Goal: Task Accomplishment & Management: Manage account settings

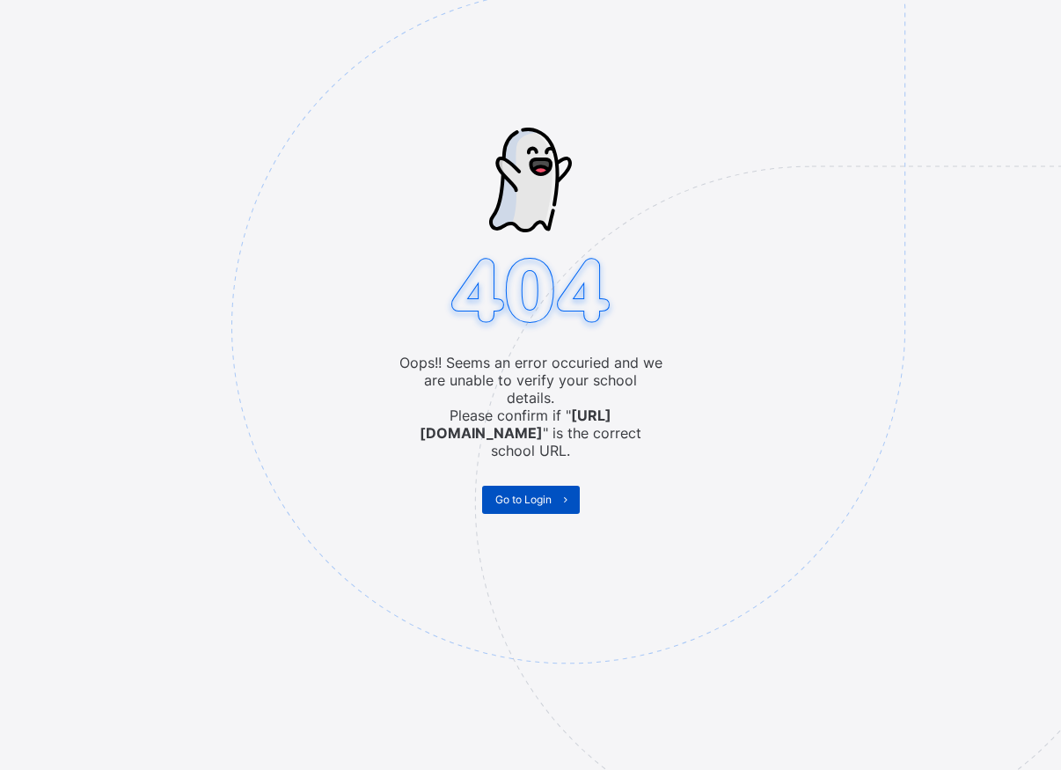
click at [528, 493] on span "Go to Login" at bounding box center [523, 499] width 56 height 13
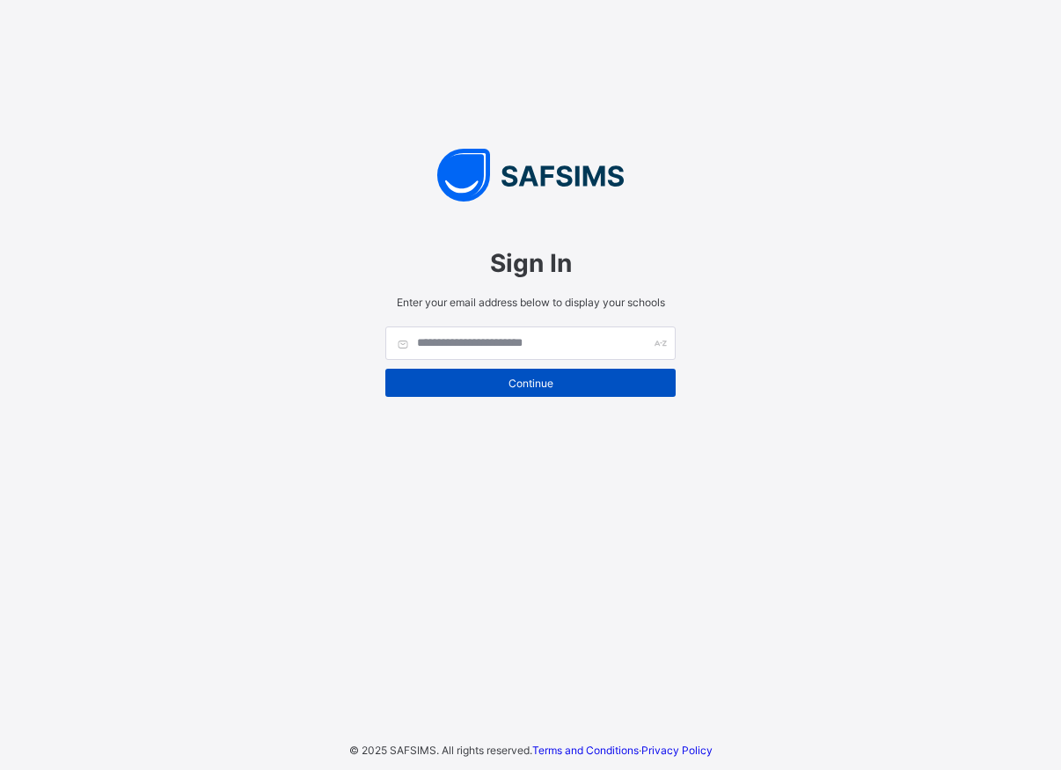
click at [529, 384] on span "Continue" at bounding box center [530, 382] width 264 height 13
click at [533, 383] on span "Continue" at bounding box center [530, 382] width 264 height 13
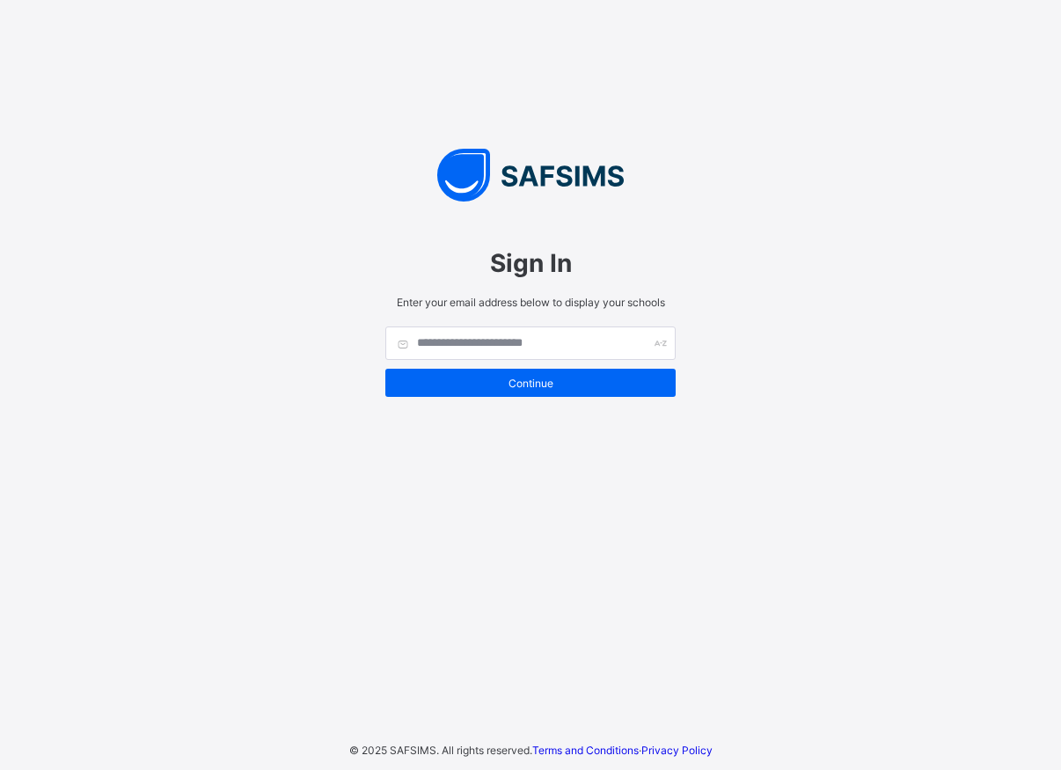
click at [530, 268] on span "Sign In" at bounding box center [530, 263] width 290 height 30
click at [534, 332] on input "text" at bounding box center [530, 342] width 290 height 33
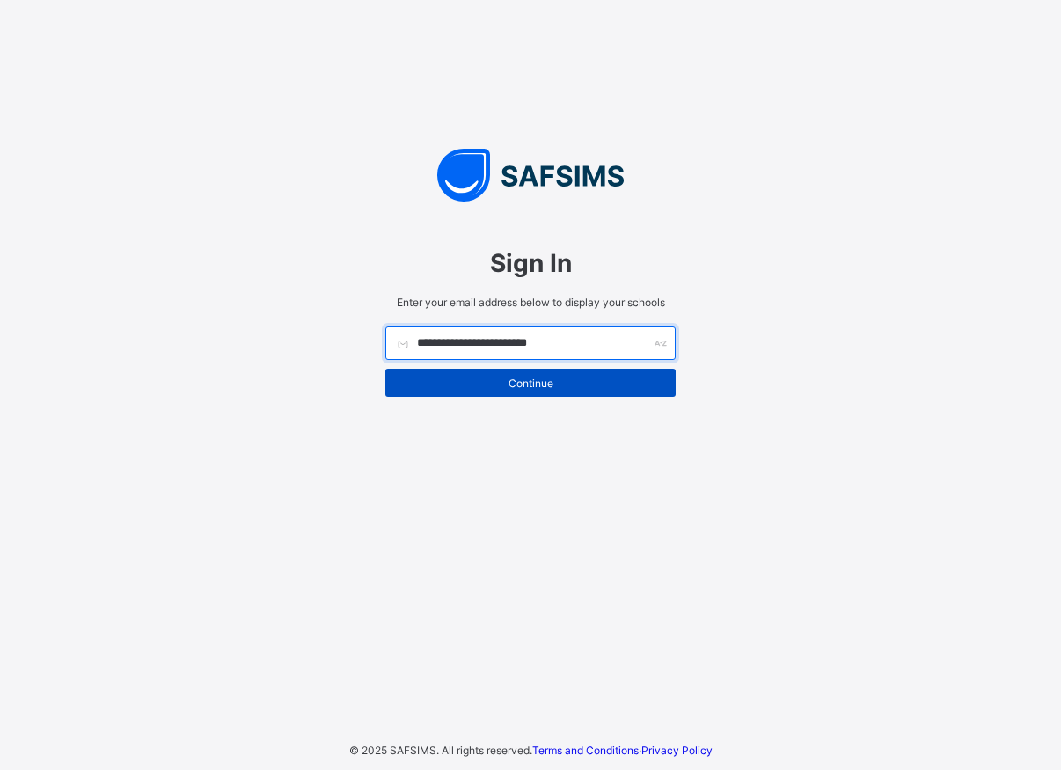
type input "**********"
click at [542, 384] on span "Continue" at bounding box center [530, 382] width 264 height 13
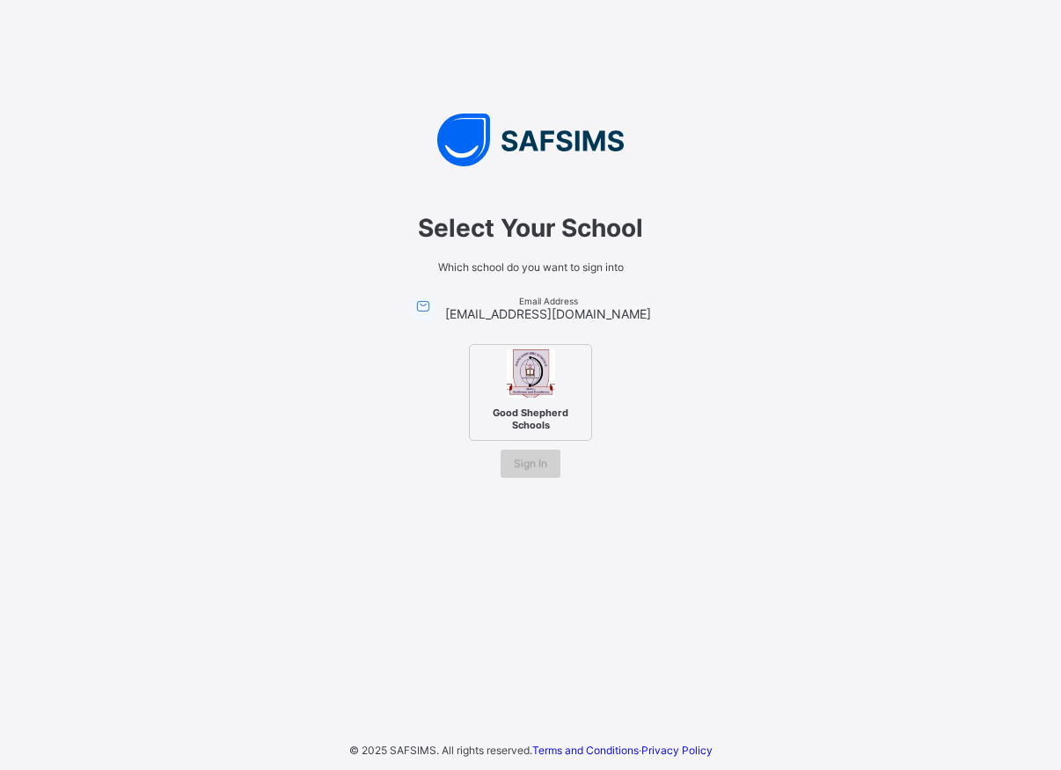
click at [529, 454] on div "Sign In" at bounding box center [530, 463] width 60 height 28
click at [525, 398] on div "Good Shepherd Schools" at bounding box center [530, 392] width 123 height 97
click at [527, 458] on span "Sign In" at bounding box center [530, 462] width 33 height 13
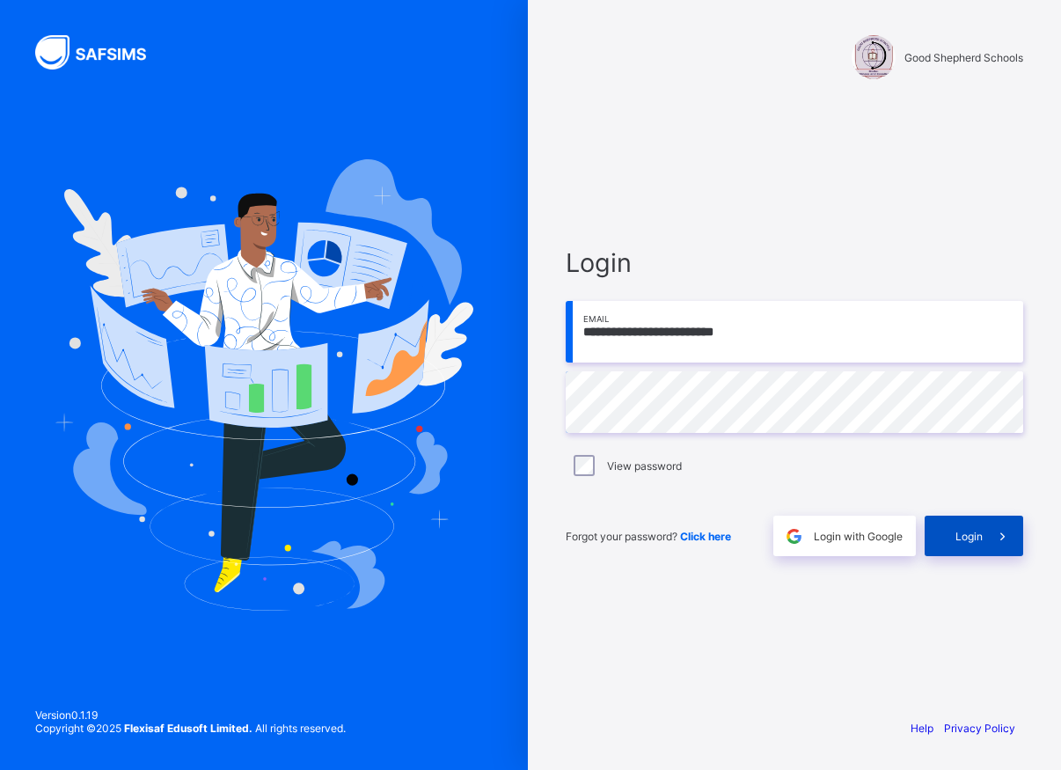
click at [976, 541] on span "Login" at bounding box center [968, 535] width 27 height 13
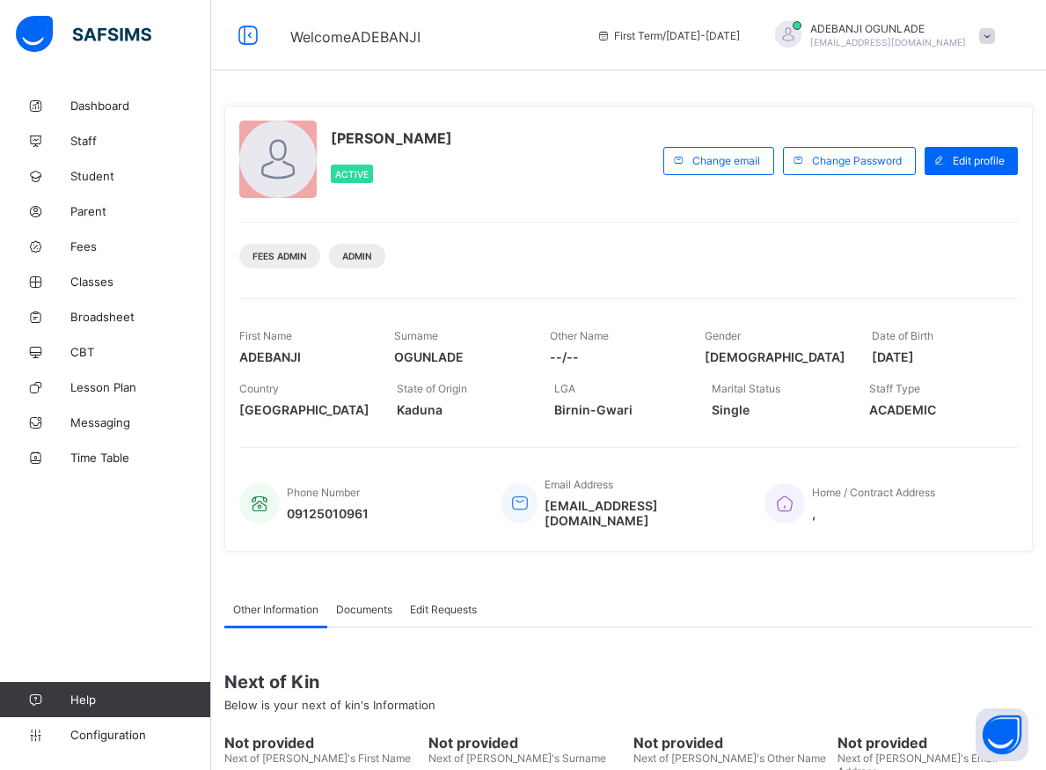
click at [139, 573] on div "Dashboard Staff Student Parent Fees Classes Broadsheet CBT Lesson Plan Messagin…" at bounding box center [105, 419] width 211 height 699
click at [789, 606] on div "Other Information Documents Edit Requests" at bounding box center [628, 609] width 808 height 36
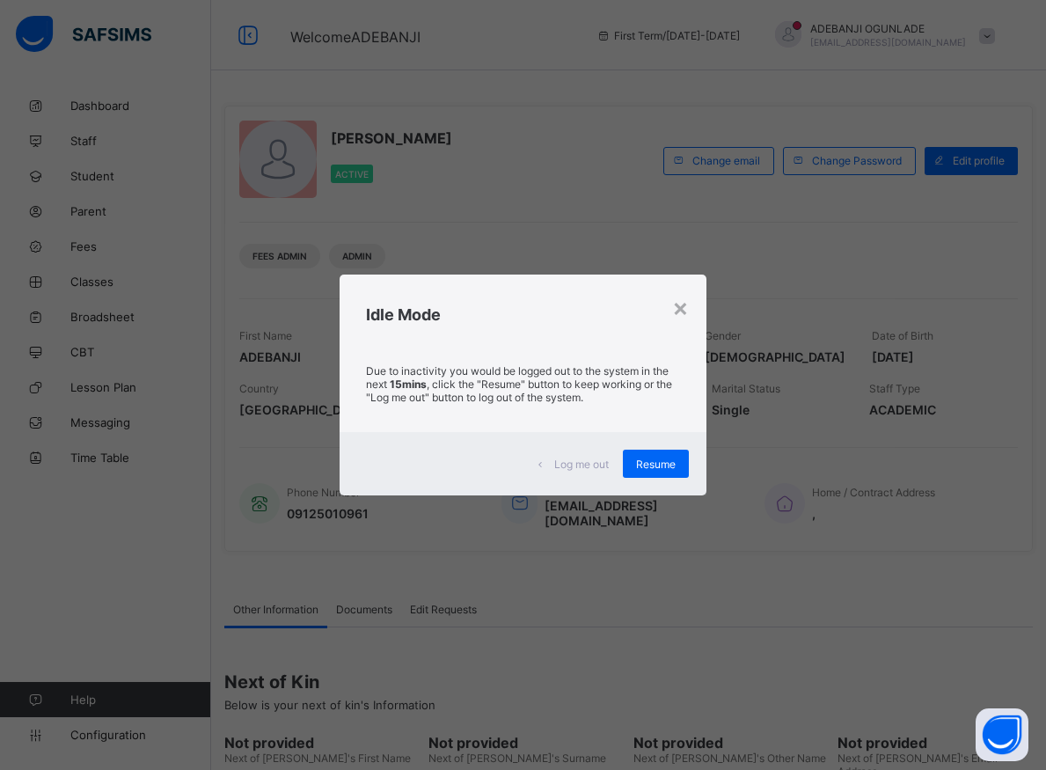
drag, startPoint x: 661, startPoint y: 475, endPoint x: 651, endPoint y: 474, distance: 10.6
click at [661, 474] on div "Resume" at bounding box center [656, 463] width 66 height 28
click at [670, 467] on span "Resume" at bounding box center [656, 463] width 40 height 13
click at [666, 470] on span "Resume" at bounding box center [656, 463] width 40 height 13
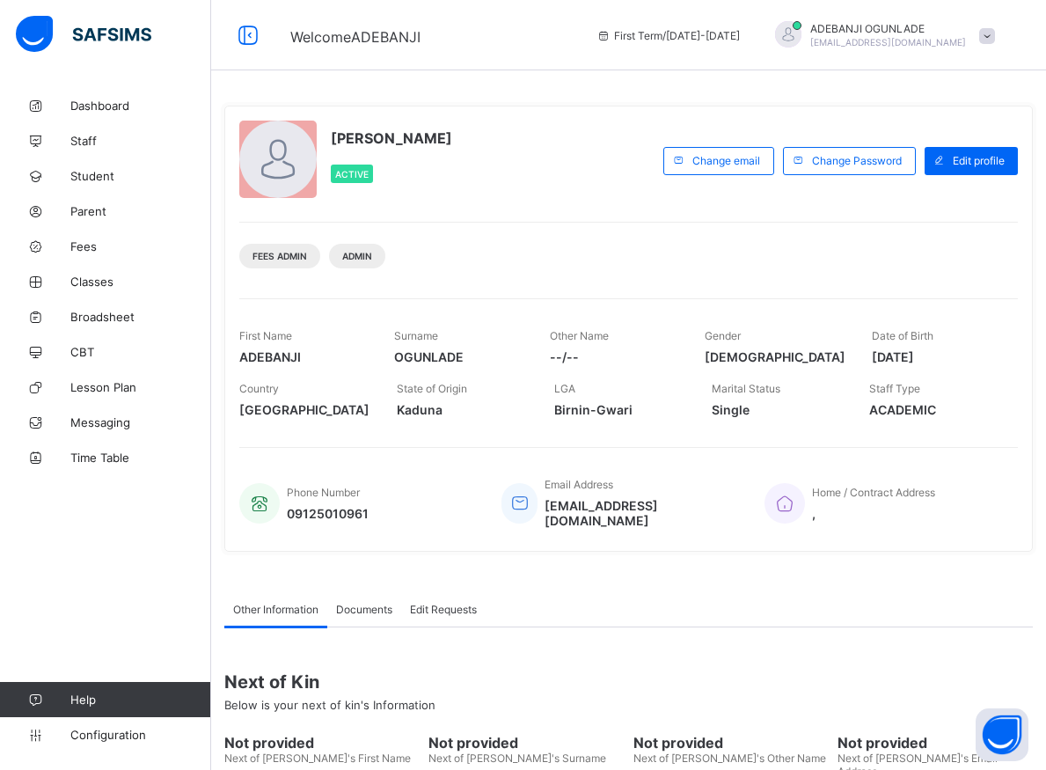
click at [763, 273] on div "Fees Admin Admin" at bounding box center [628, 249] width 778 height 55
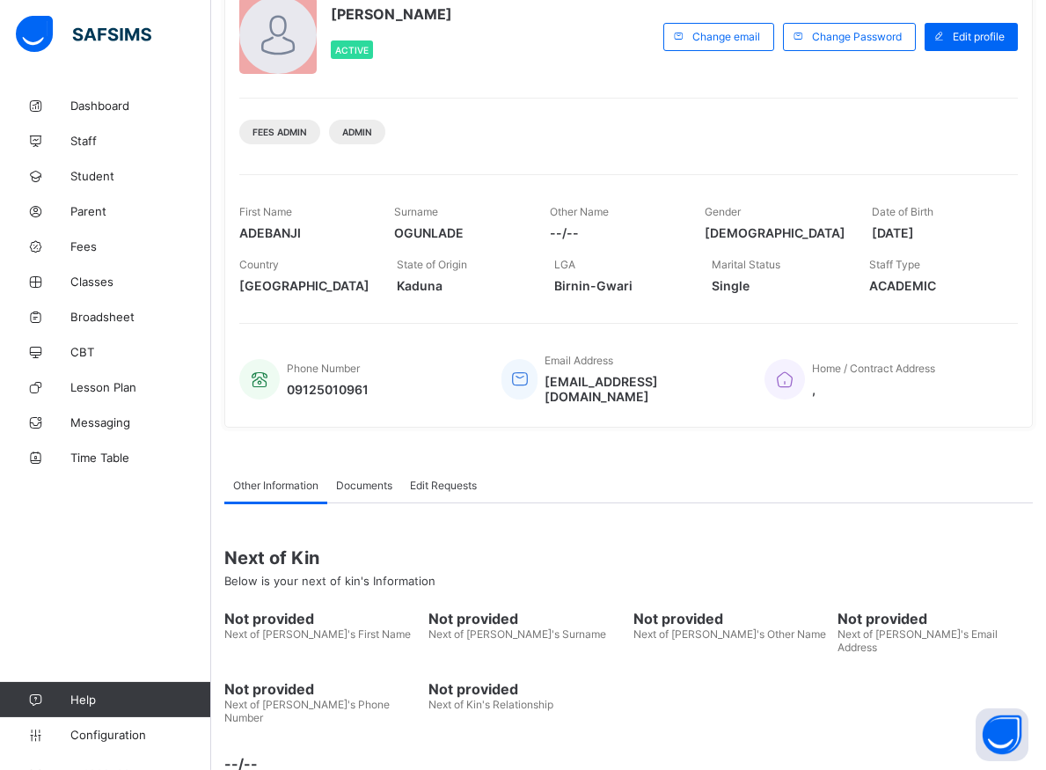
scroll to position [143, 0]
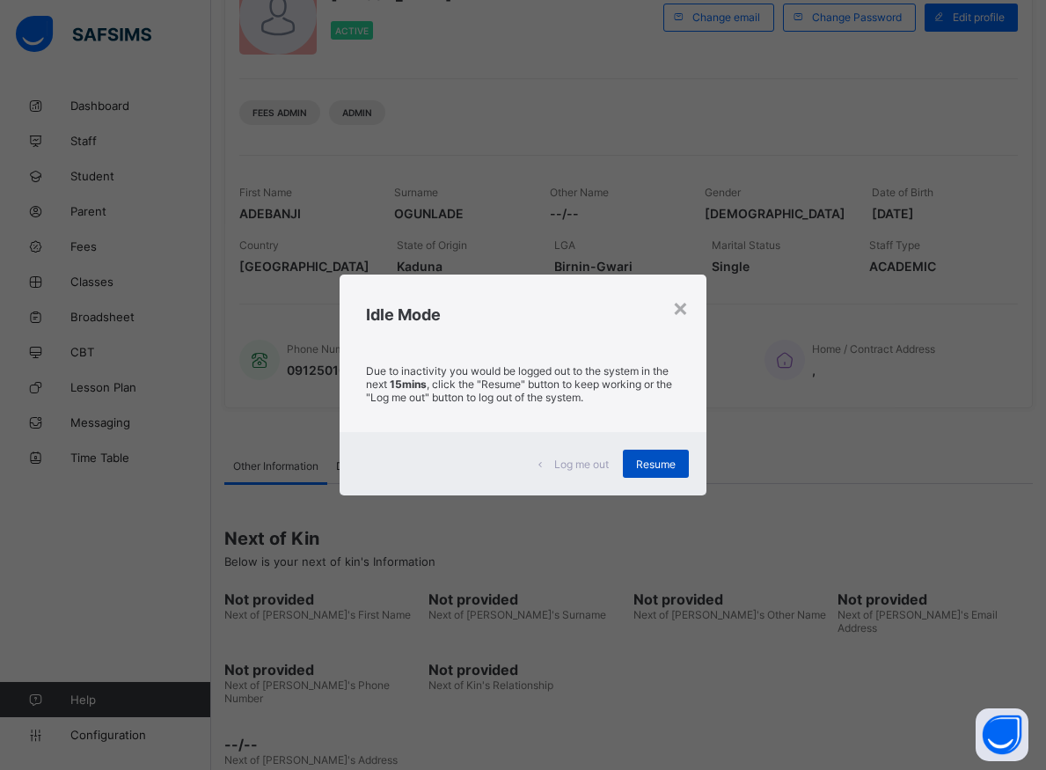
click at [653, 471] on div "Resume" at bounding box center [656, 463] width 66 height 28
click at [644, 460] on span "Resume" at bounding box center [656, 463] width 40 height 13
click at [669, 466] on span "Resume" at bounding box center [656, 463] width 40 height 13
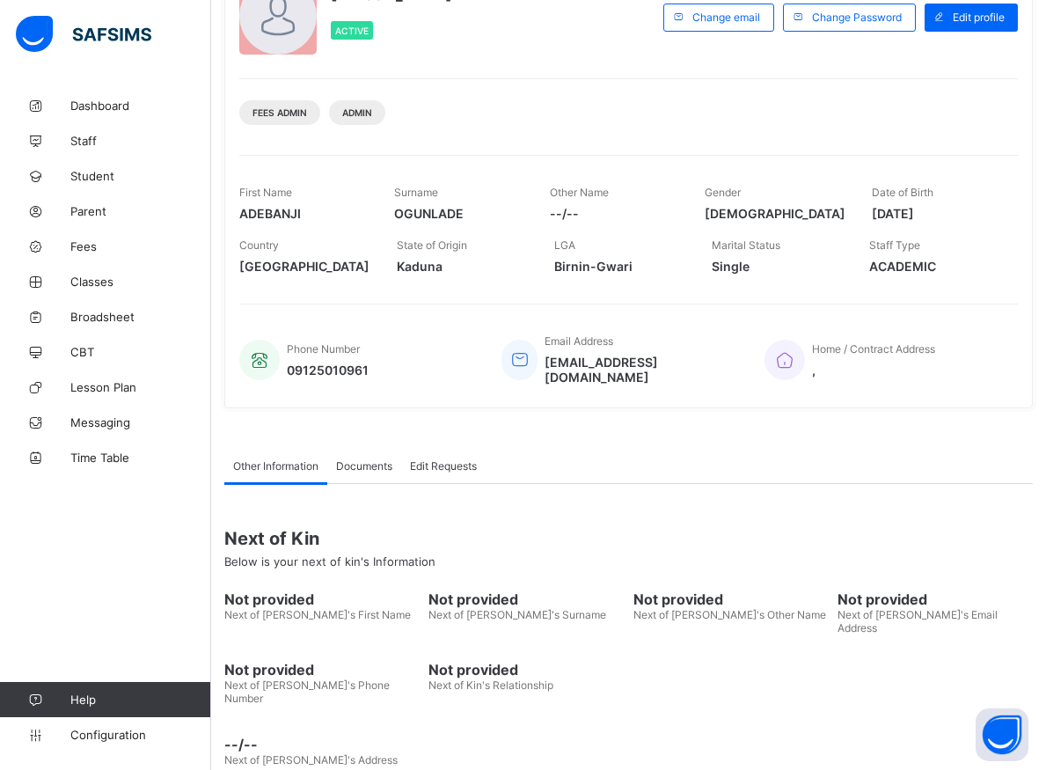
click at [616, 468] on div "Other Information Documents Edit Requests" at bounding box center [628, 466] width 808 height 36
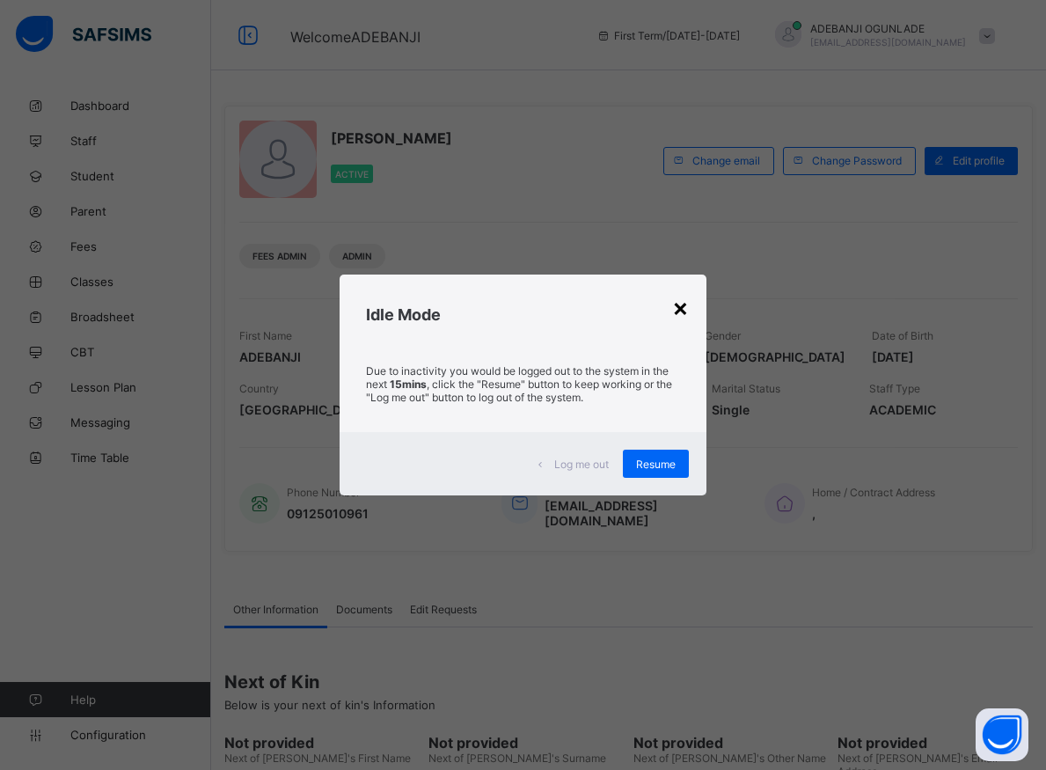
click at [682, 308] on div "×" at bounding box center [680, 307] width 17 height 30
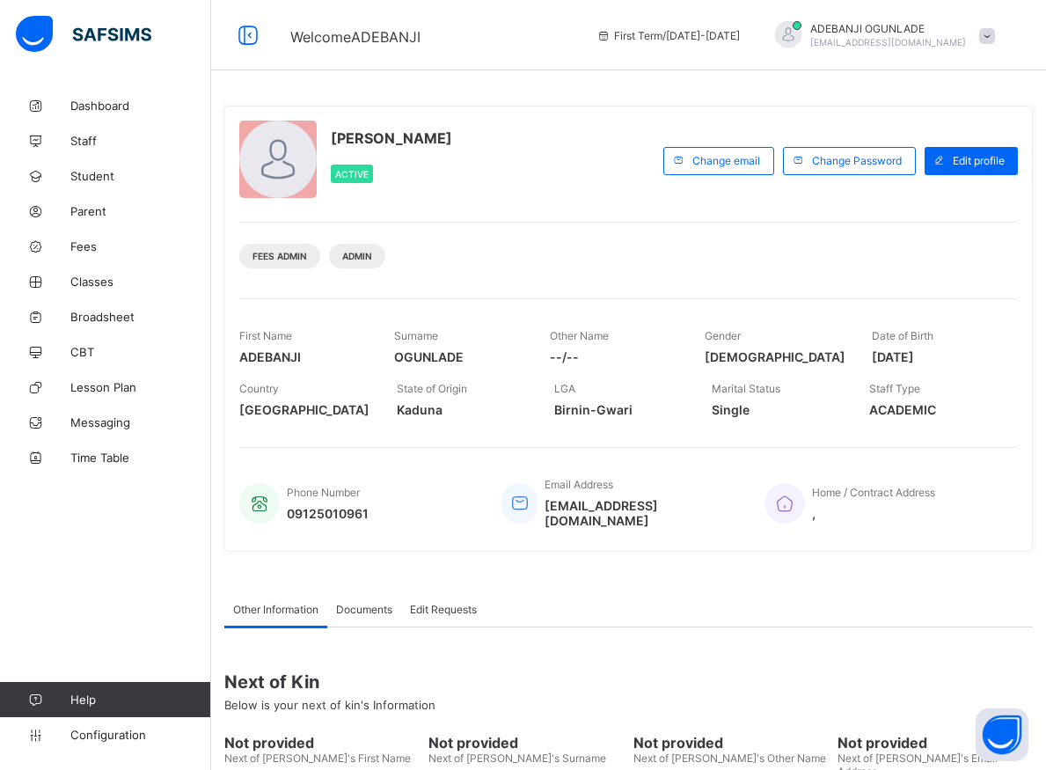
click at [605, 266] on div "Fees Admin Admin" at bounding box center [628, 249] width 778 height 55
click at [376, 467] on div "Phone Number 09125010961 Email Address davidadebanji30@gmail.com Home / Contrac…" at bounding box center [628, 492] width 778 height 90
click at [417, 179] on div "Active" at bounding box center [391, 174] width 121 height 36
click at [91, 600] on div "Dashboard Staff Student Parent Fees Classes Broadsheet CBT Lesson Plan Messagin…" at bounding box center [105, 419] width 211 height 699
click at [259, 498] on icon at bounding box center [259, 503] width 25 height 21
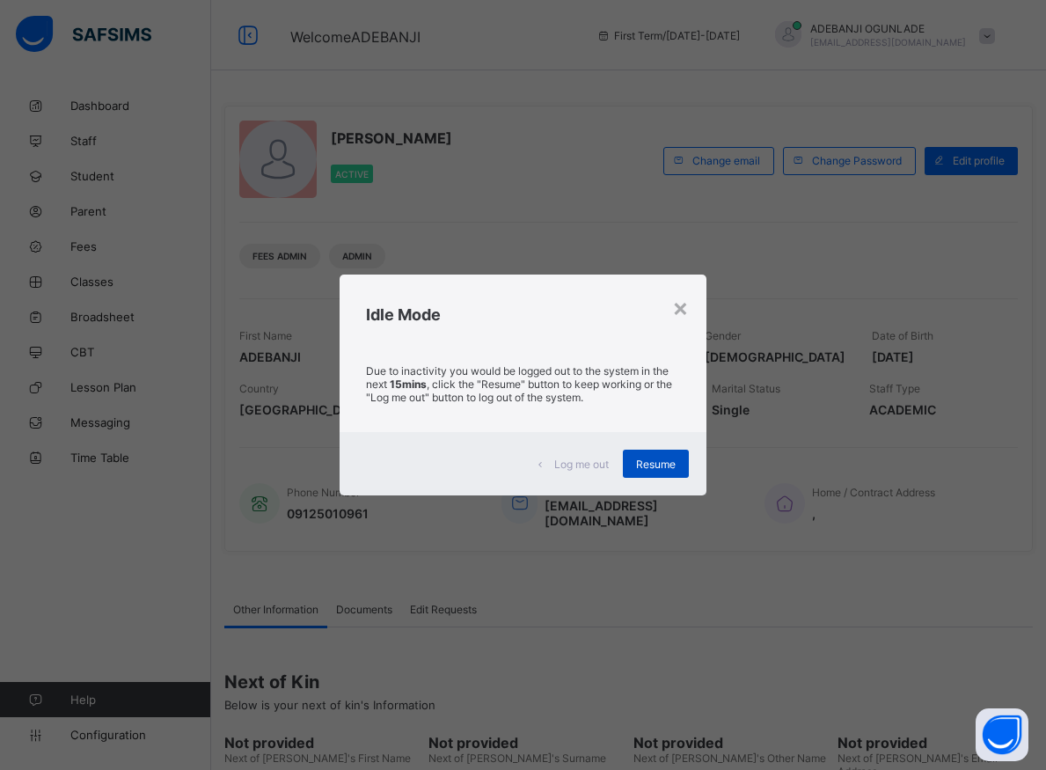
click at [661, 468] on span "Resume" at bounding box center [656, 463] width 40 height 13
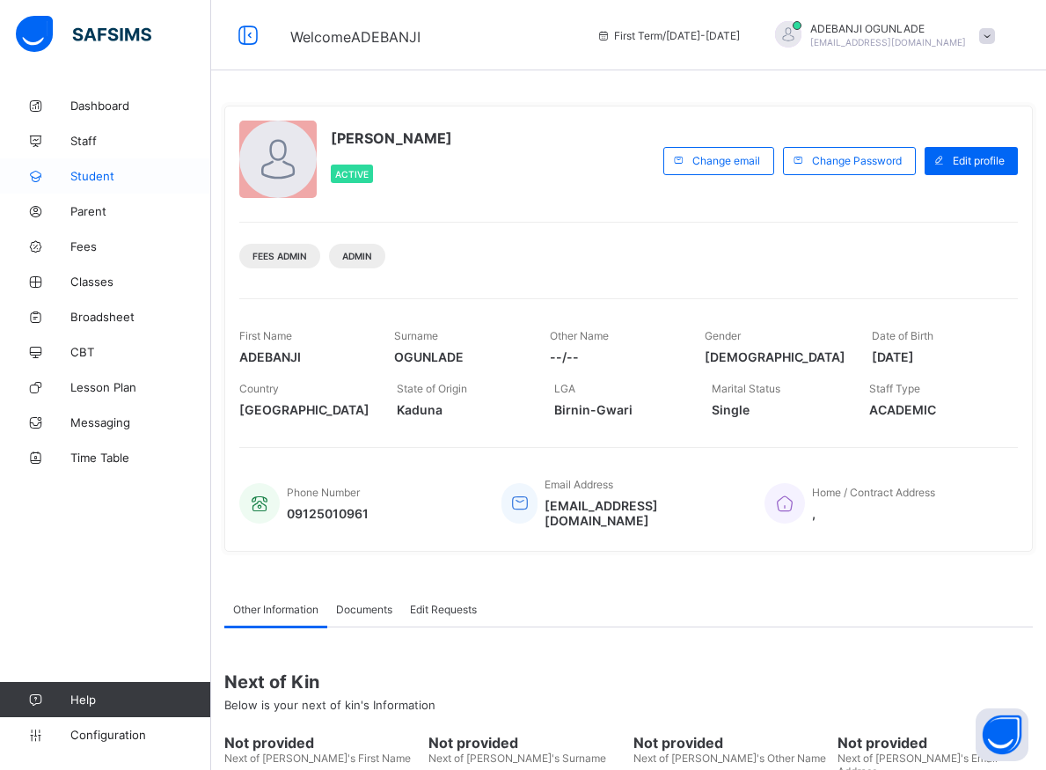
click at [89, 175] on span "Student" at bounding box center [140, 176] width 141 height 14
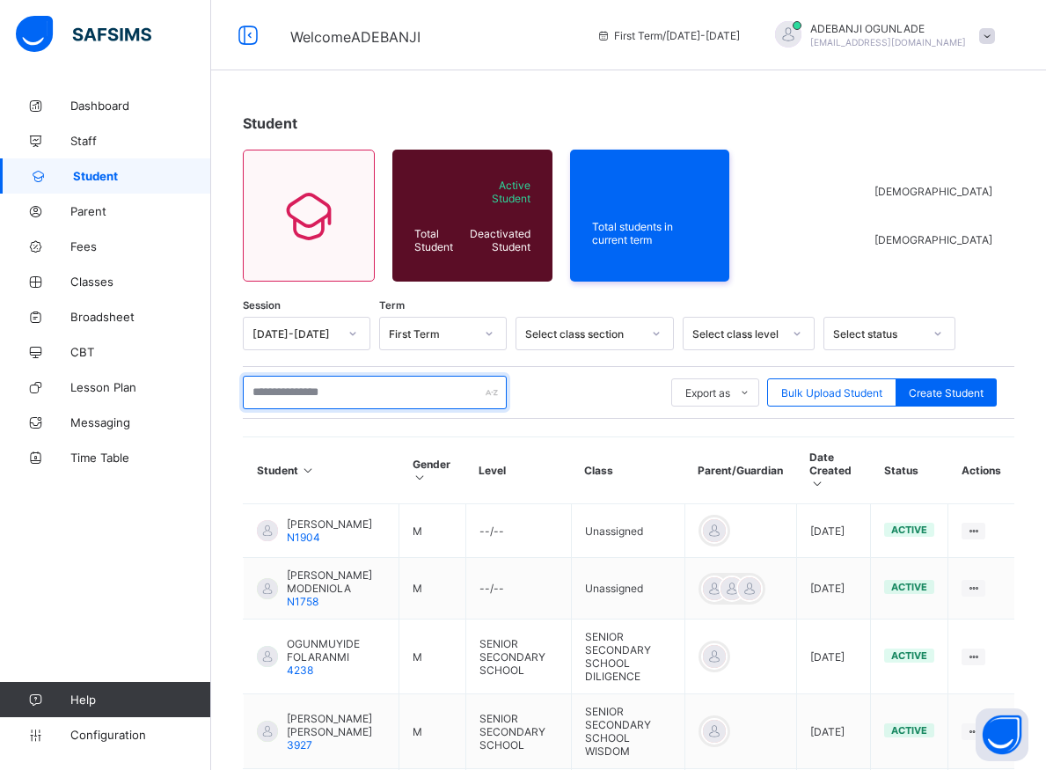
click at [274, 386] on input "text" at bounding box center [375, 392] width 264 height 33
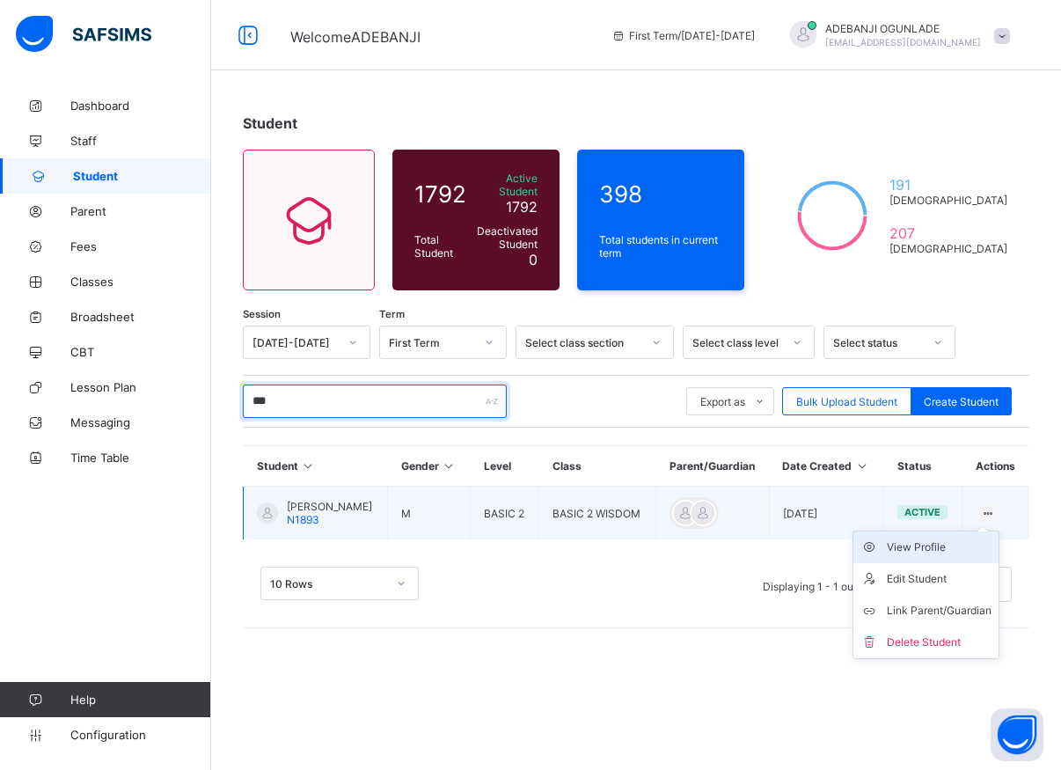
type input "***"
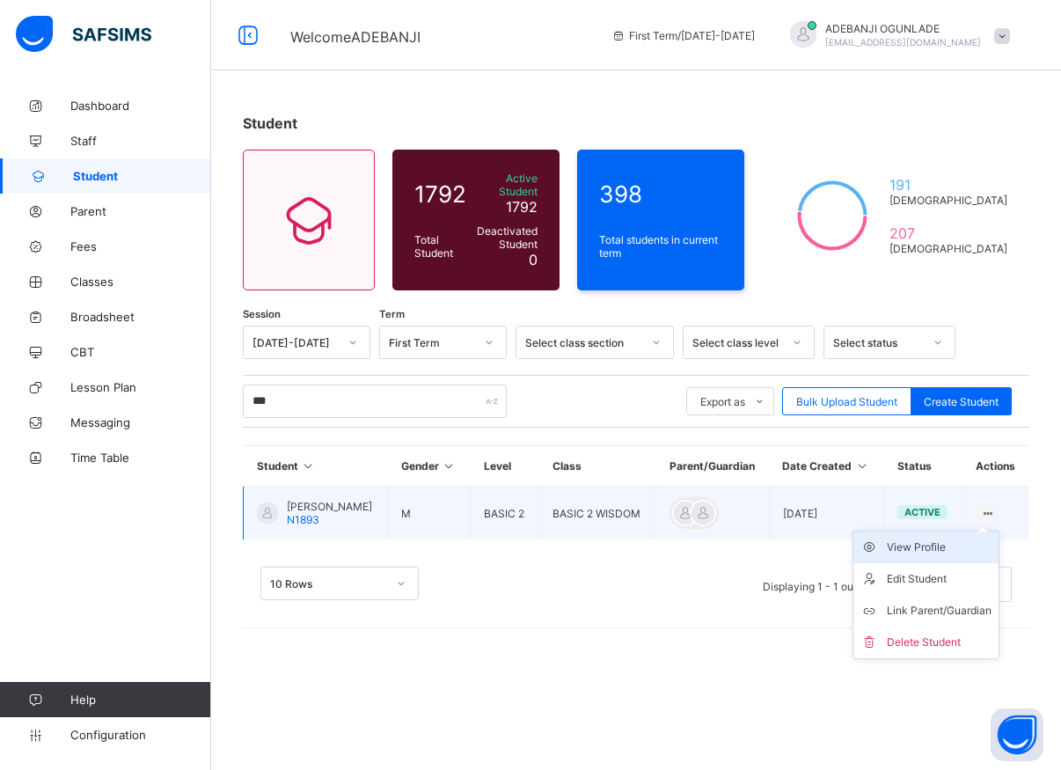
click at [921, 552] on div "View Profile" at bounding box center [939, 547] width 105 height 18
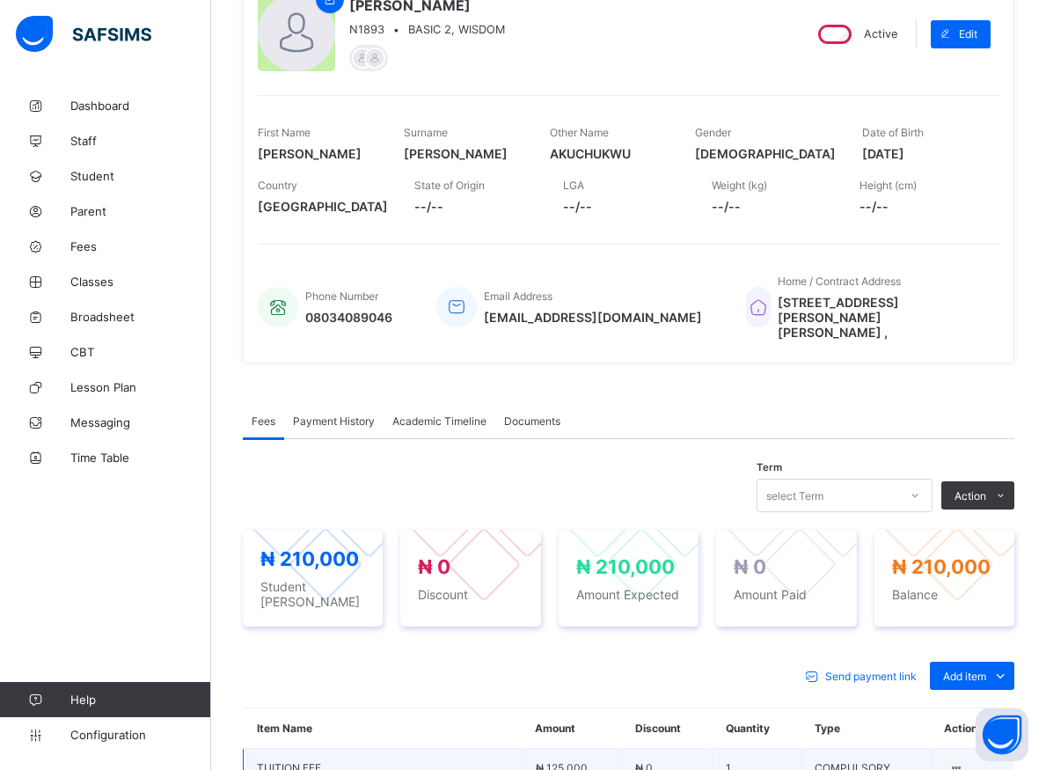
scroll to position [359, 0]
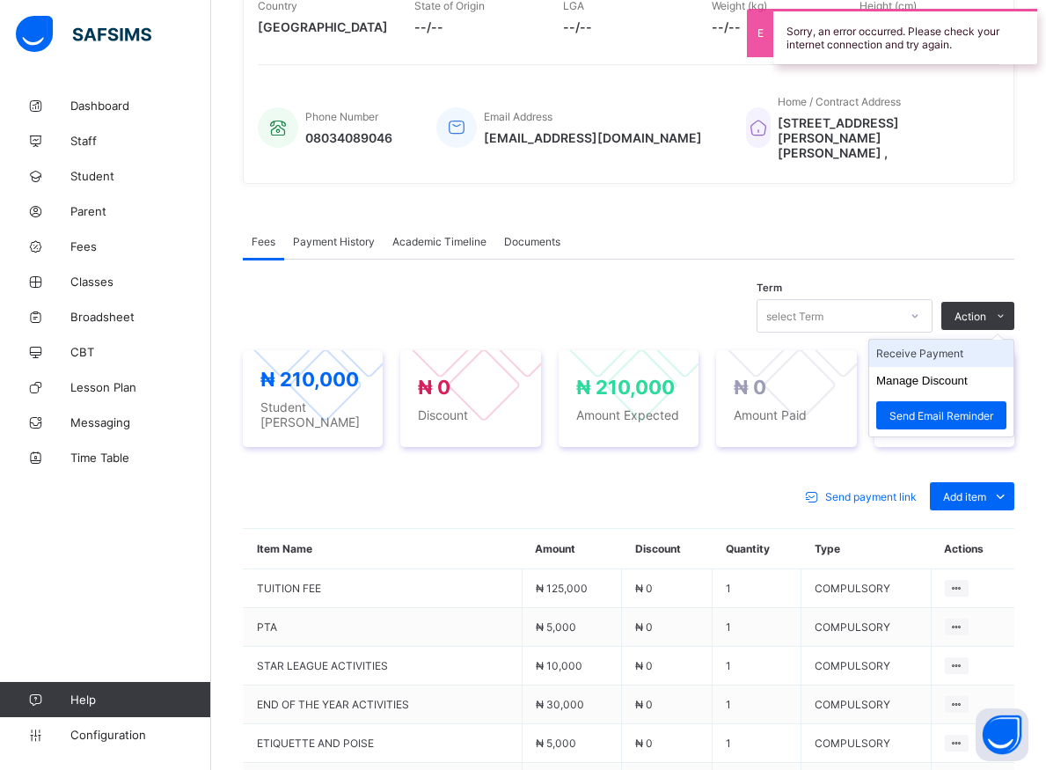
click at [931, 340] on li "Receive Payment" at bounding box center [941, 353] width 144 height 27
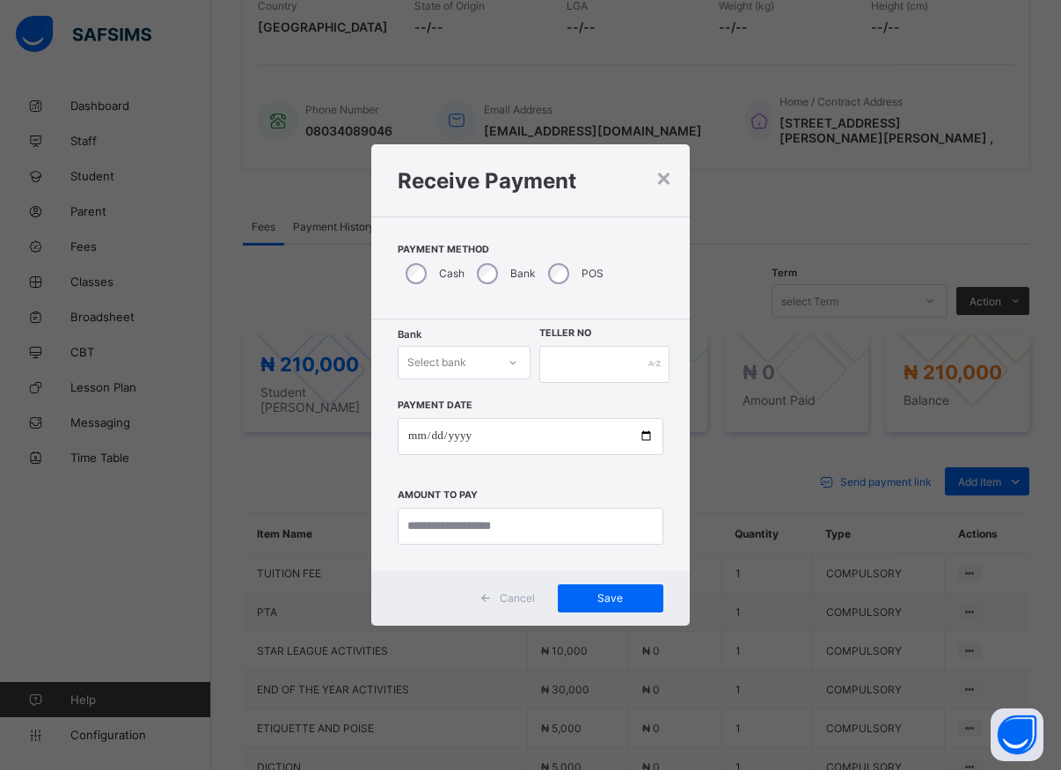
click at [507, 367] on icon at bounding box center [512, 363] width 11 height 18
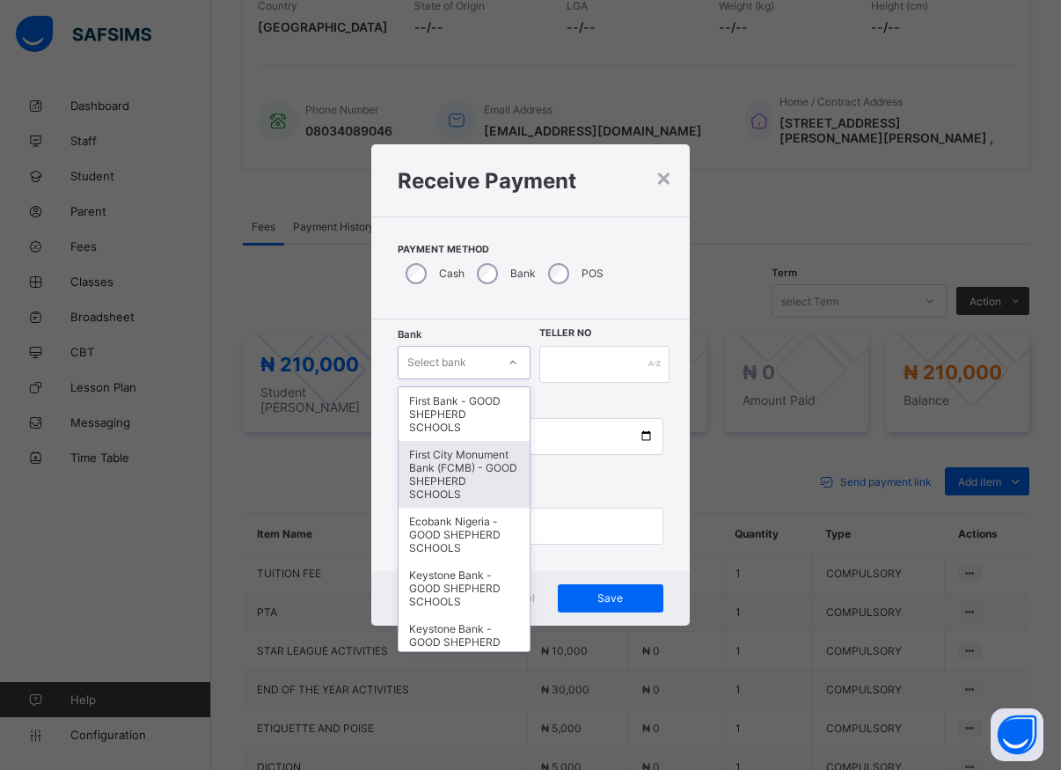
click at [443, 488] on div "First City Monument Bank (FCMB) - GOOD SHEPHERD SCHOOLS" at bounding box center [463, 474] width 131 height 67
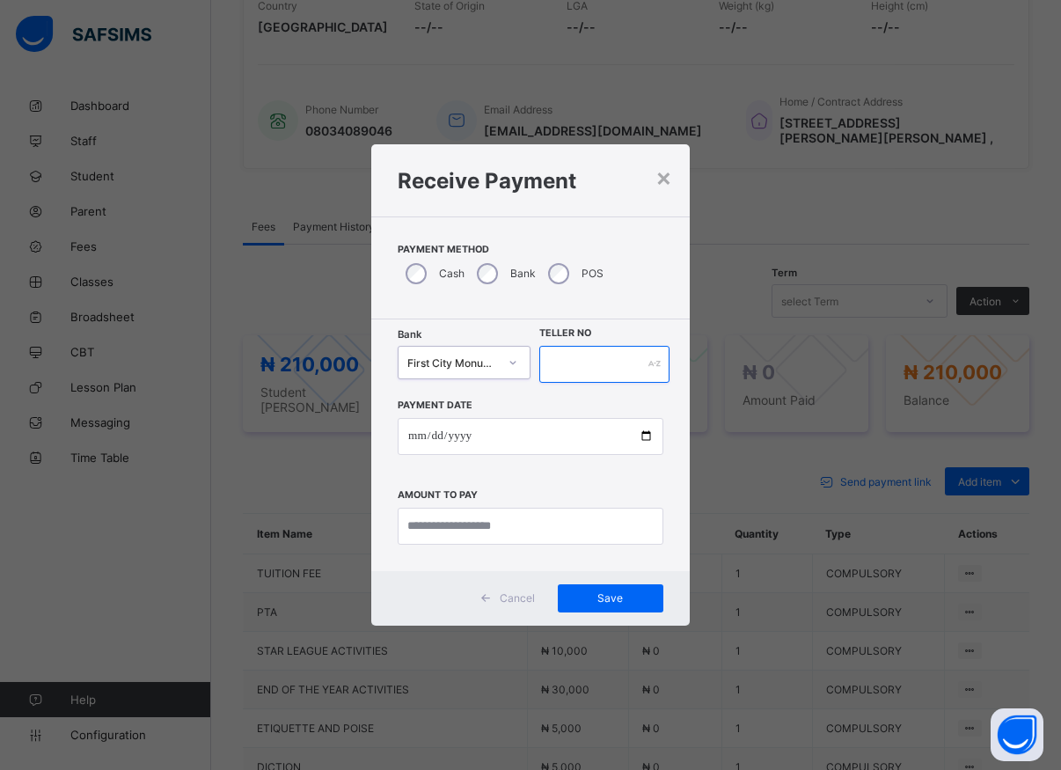
click at [559, 356] on input "text" at bounding box center [604, 364] width 130 height 37
type input "*****"
click at [639, 437] on input "date" at bounding box center [531, 436] width 266 height 37
type input "**********"
click at [478, 528] on input "currency" at bounding box center [531, 525] width 266 height 37
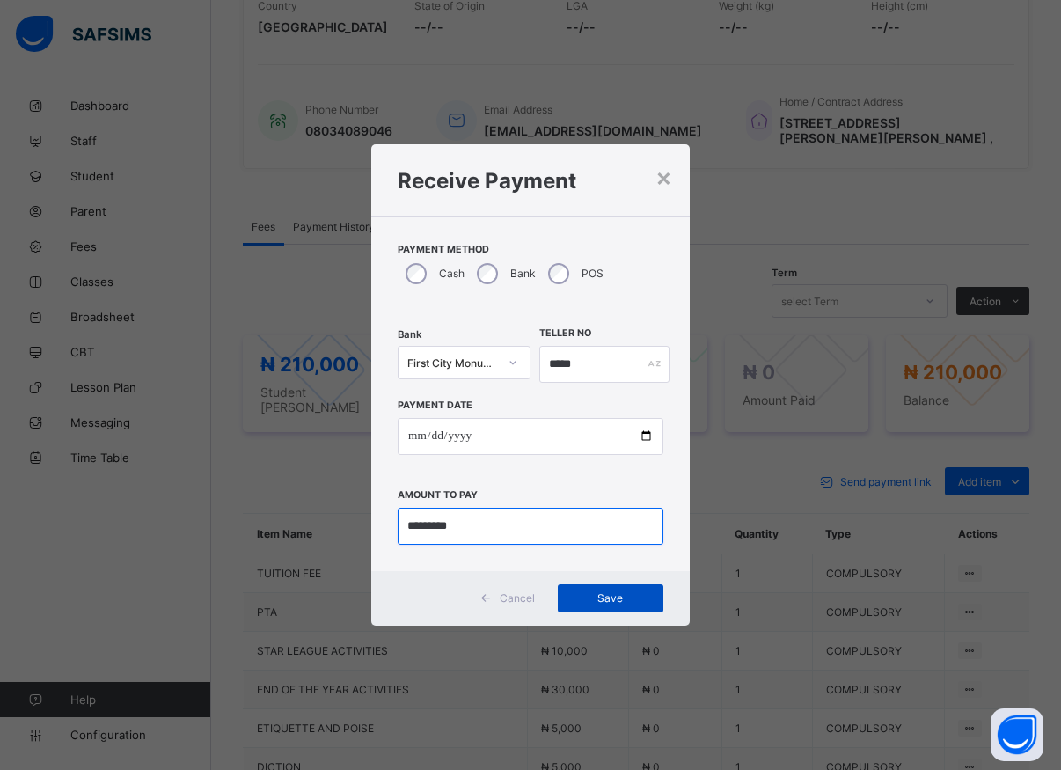
type input "*********"
click at [600, 602] on span "Save" at bounding box center [610, 597] width 79 height 13
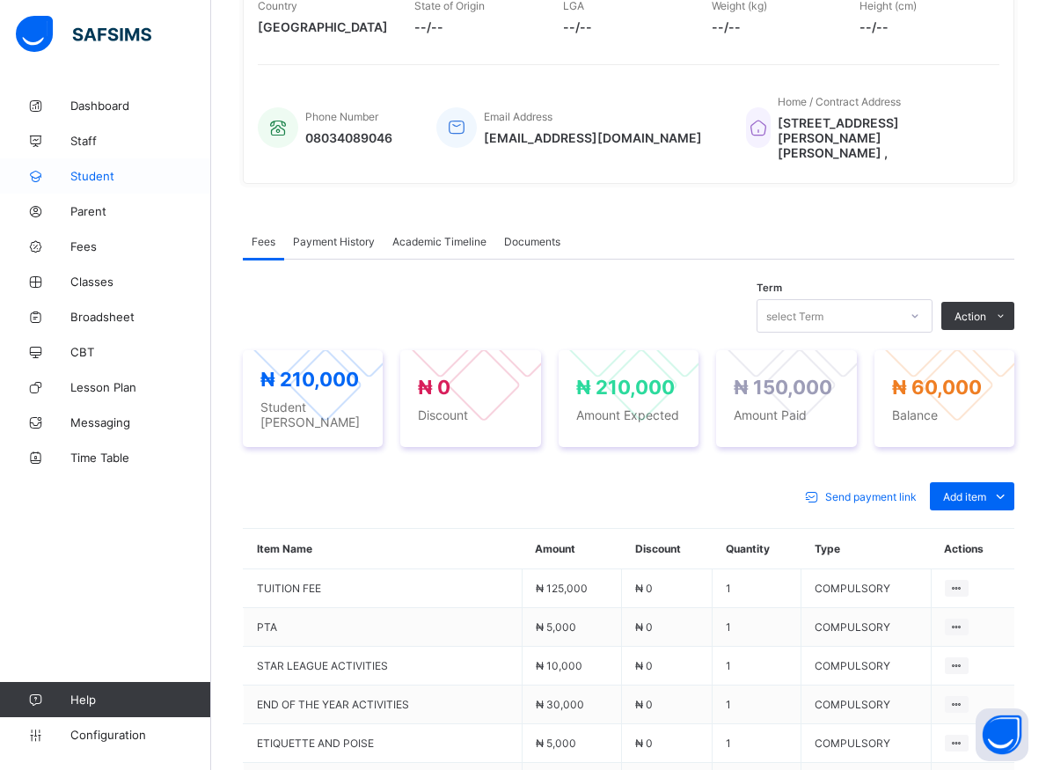
click at [81, 174] on span "Student" at bounding box center [140, 176] width 141 height 14
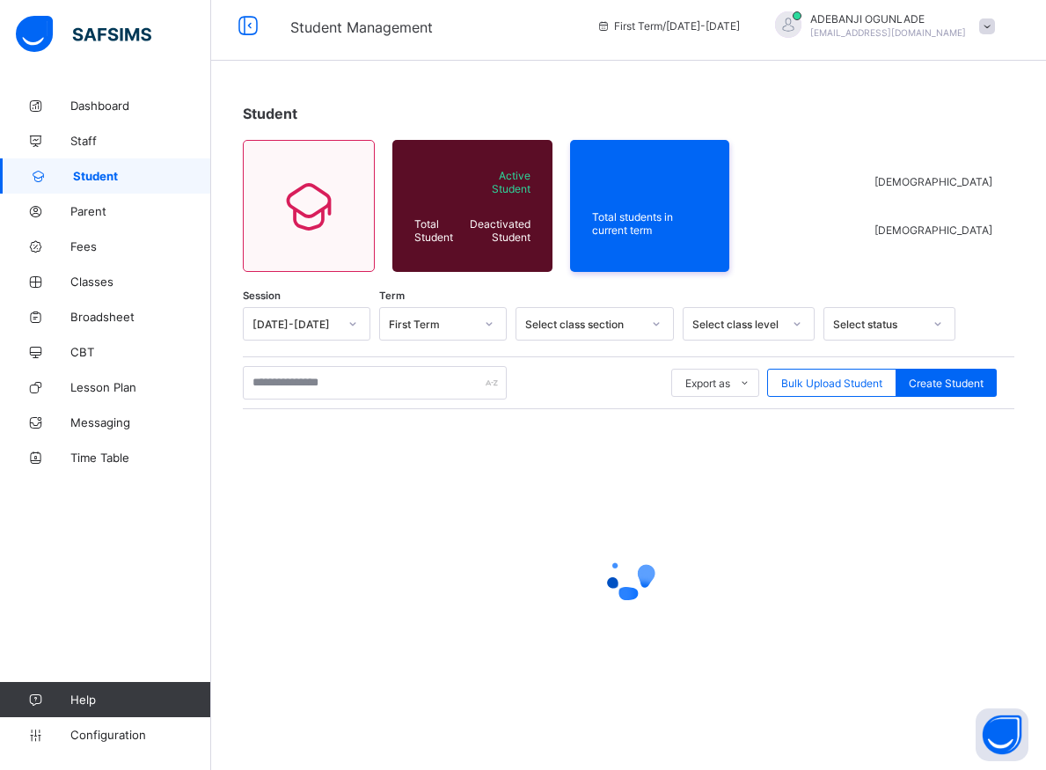
scroll to position [10, 0]
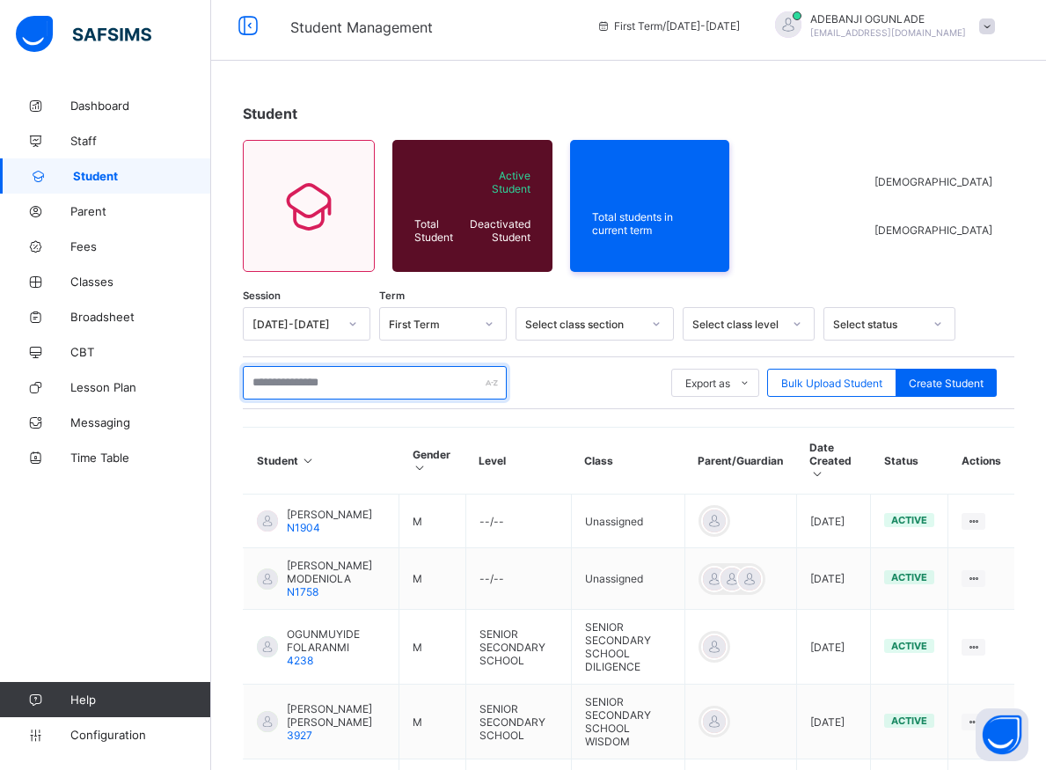
click at [364, 385] on input "text" at bounding box center [375, 382] width 264 height 33
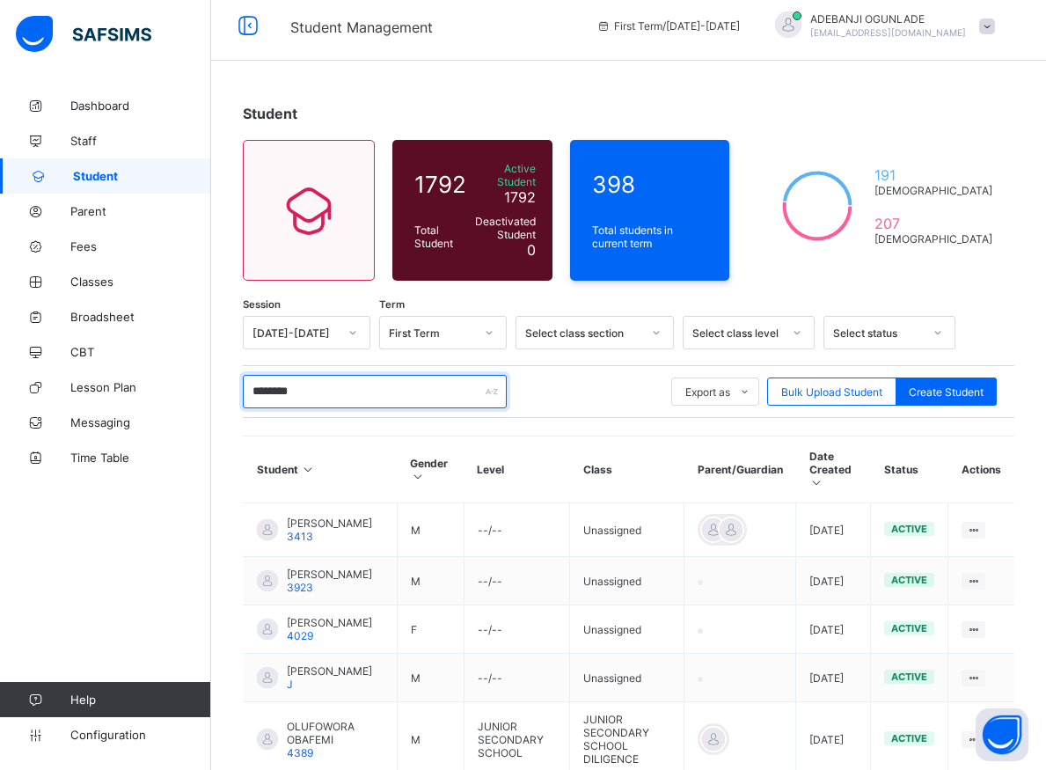
type input "*********"
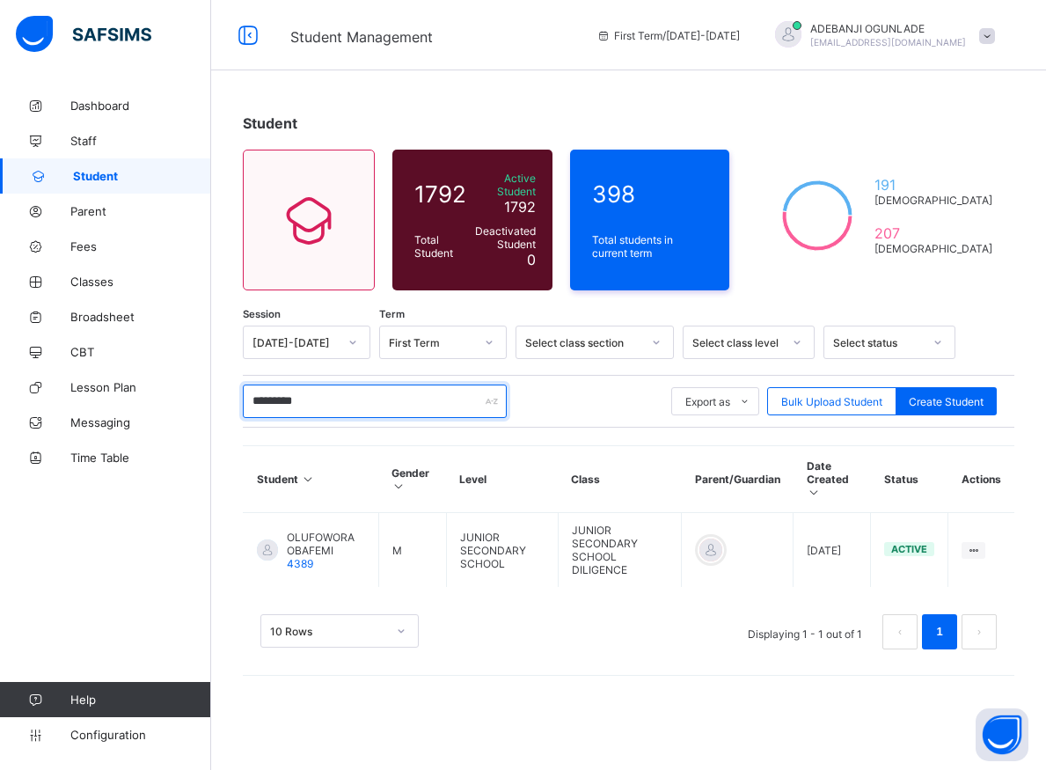
scroll to position [0, 0]
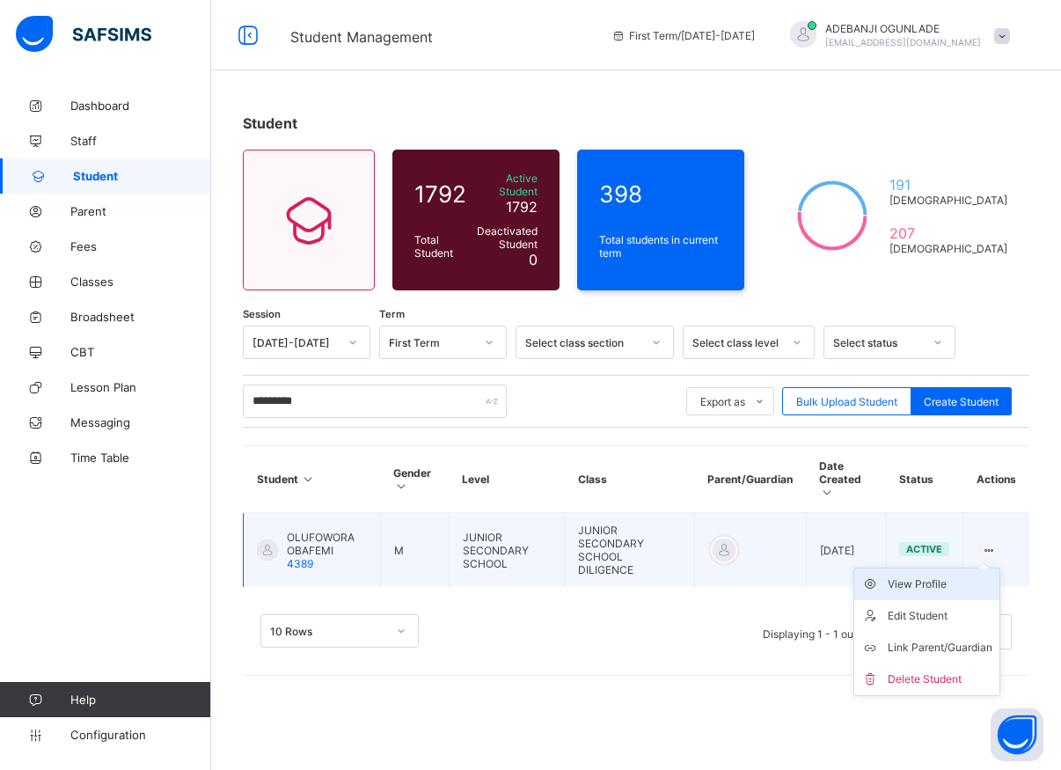
click at [924, 575] on div "View Profile" at bounding box center [939, 584] width 105 height 18
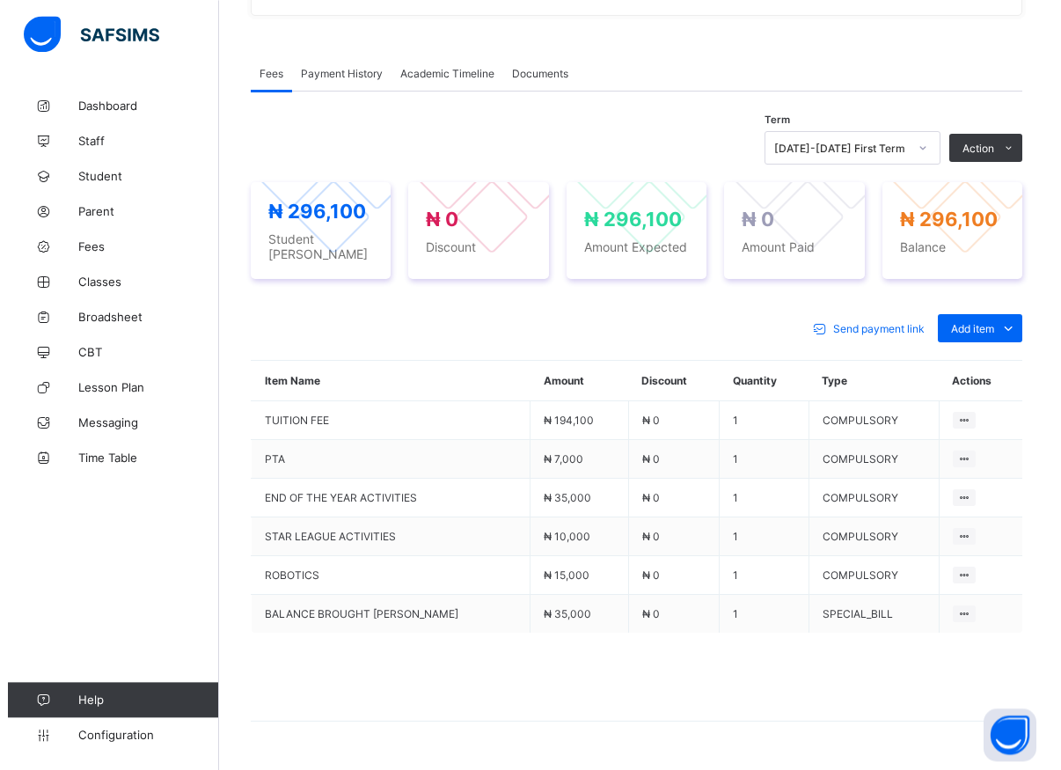
scroll to position [538, 0]
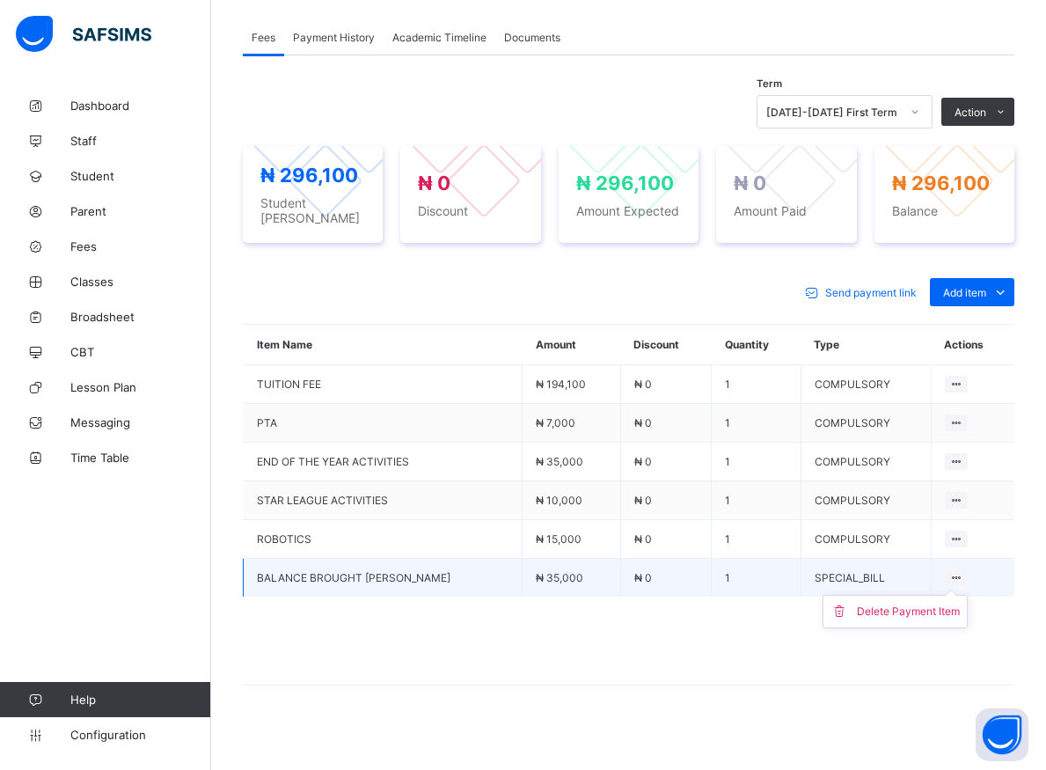
click at [960, 571] on icon at bounding box center [956, 577] width 15 height 13
click at [938, 606] on div "Delete Payment Item" at bounding box center [908, 611] width 103 height 18
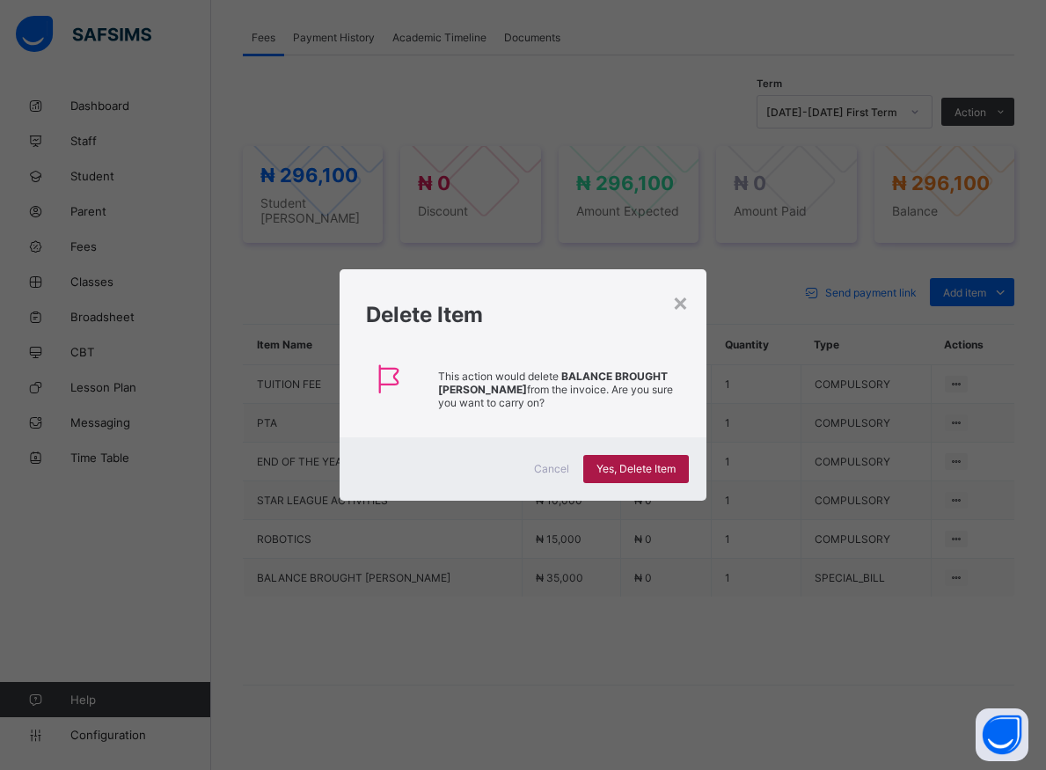
click at [646, 469] on span "Yes, Delete Item" at bounding box center [635, 468] width 79 height 13
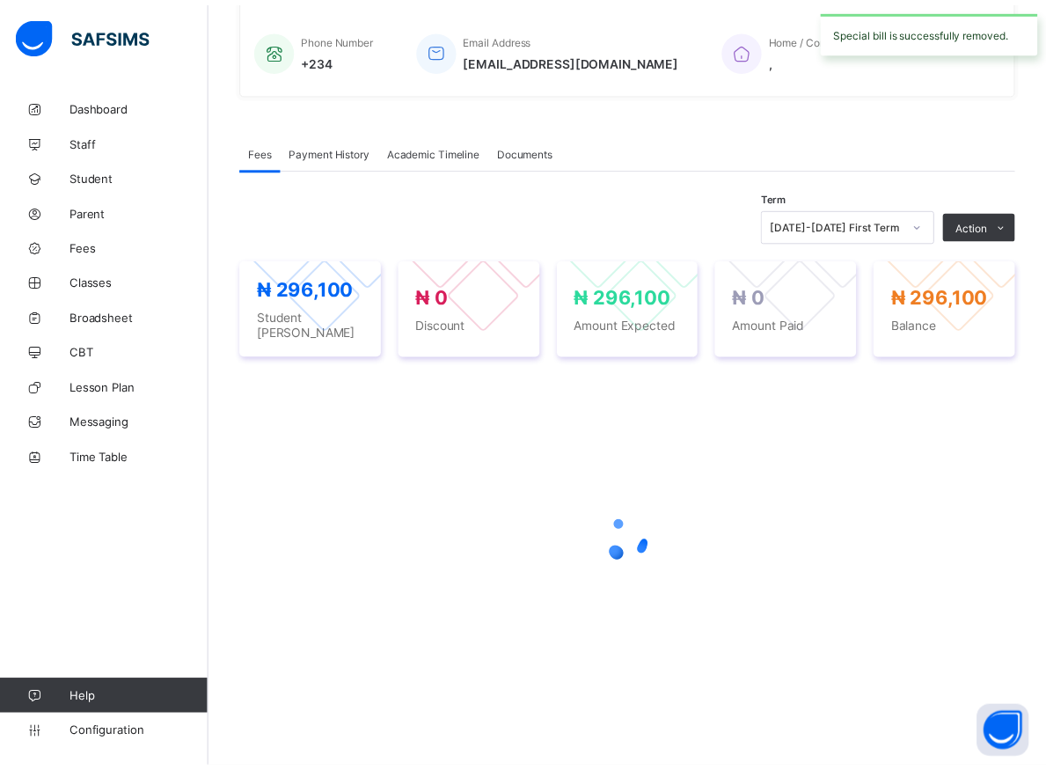
scroll to position [416, 0]
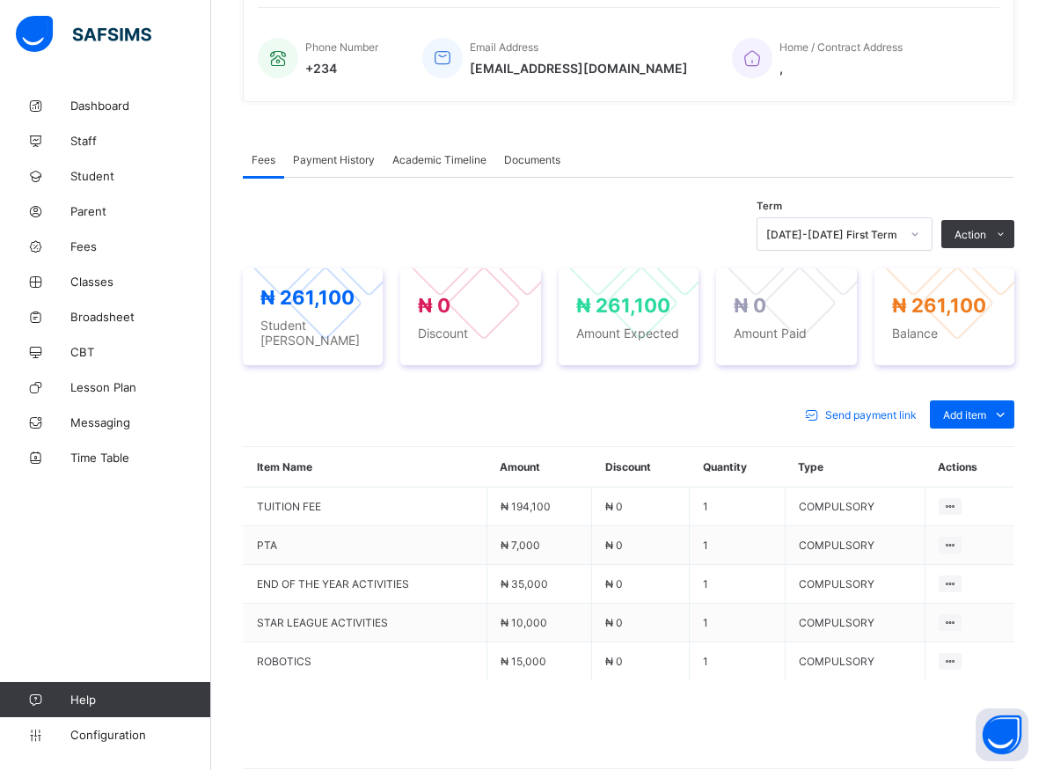
click at [0, 0] on li "Receive Payment" at bounding box center [0, 0] width 0 height 0
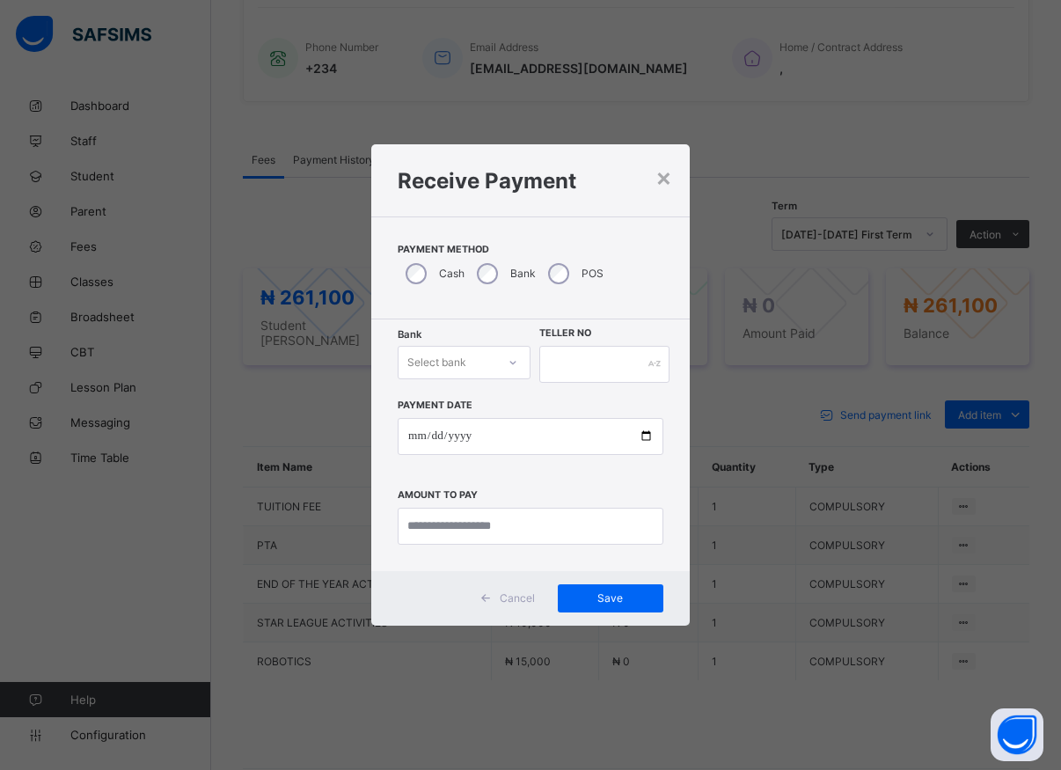
click at [513, 362] on icon at bounding box center [512, 363] width 11 height 18
click at [520, 366] on div at bounding box center [513, 362] width 30 height 28
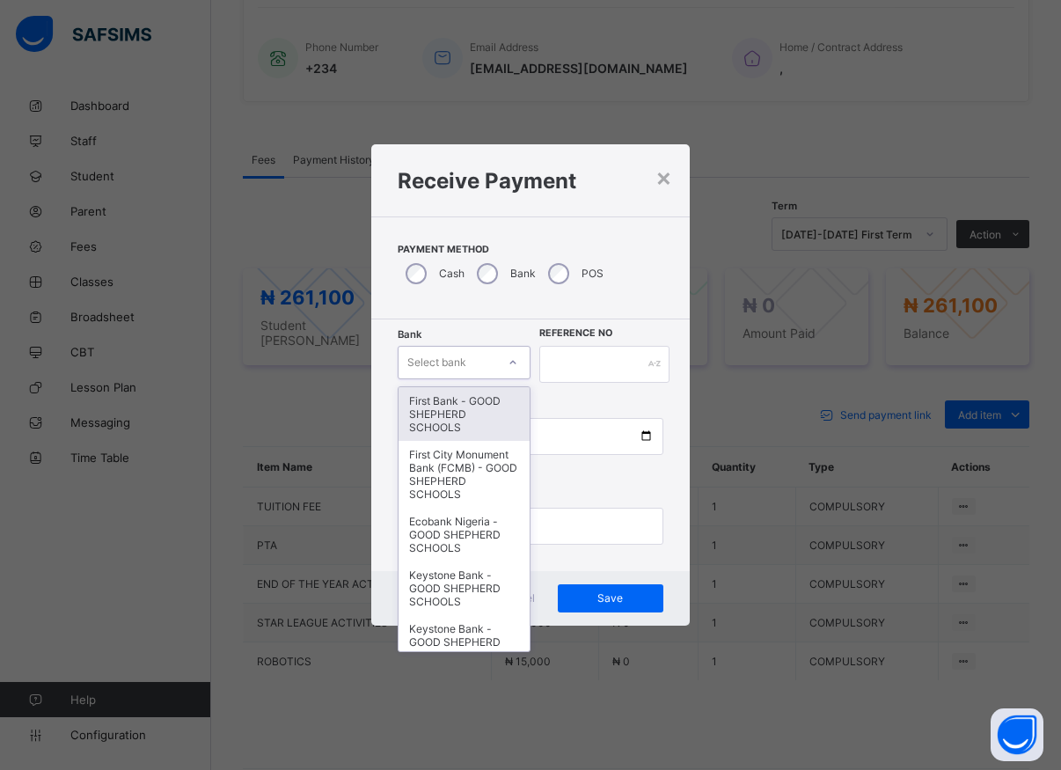
click at [472, 405] on div "First Bank - GOOD SHEPHERD SCHOOLS" at bounding box center [463, 414] width 131 height 54
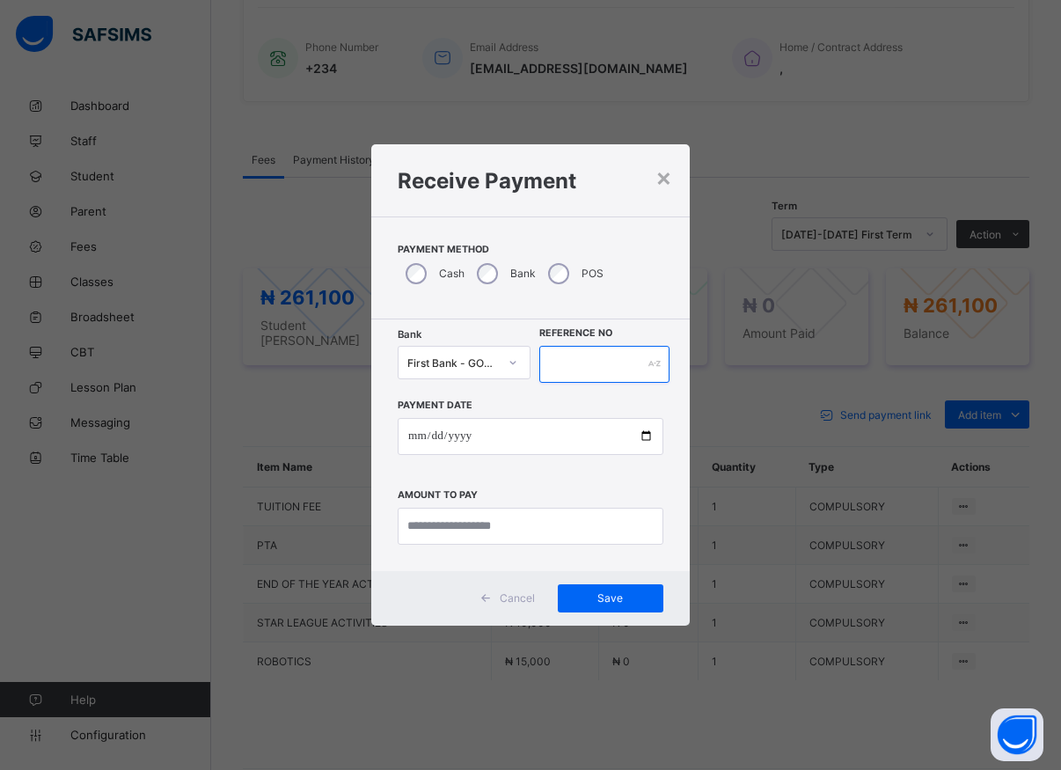
click at [550, 350] on input "text" at bounding box center [604, 364] width 130 height 37
type input "*****"
click at [640, 438] on input "date" at bounding box center [531, 436] width 266 height 37
type input "**********"
click at [486, 517] on input "currency" at bounding box center [531, 525] width 266 height 37
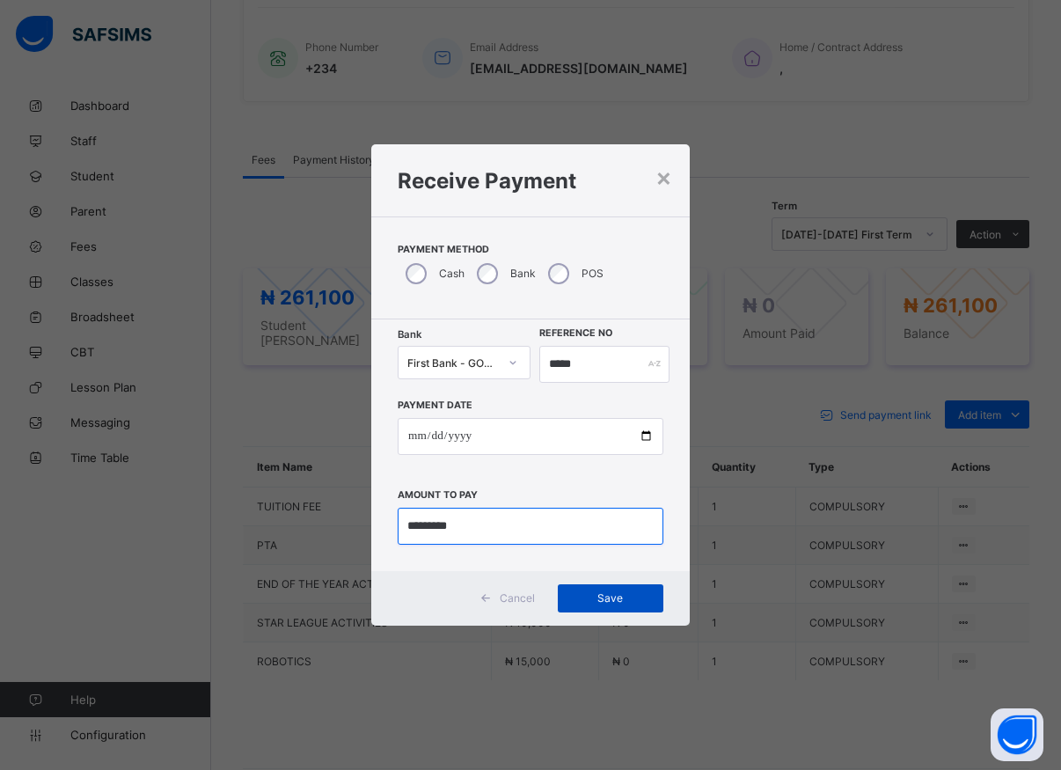
type input "*********"
click at [613, 603] on span "Save" at bounding box center [610, 597] width 79 height 13
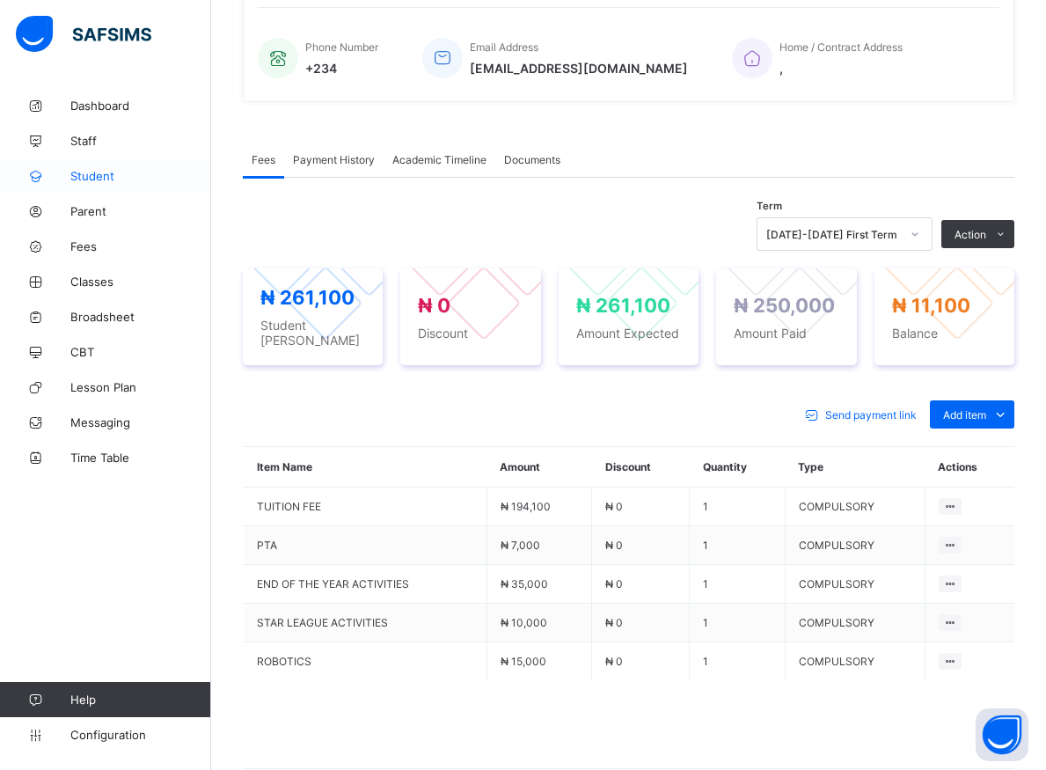
click at [99, 179] on span "Student" at bounding box center [140, 176] width 141 height 14
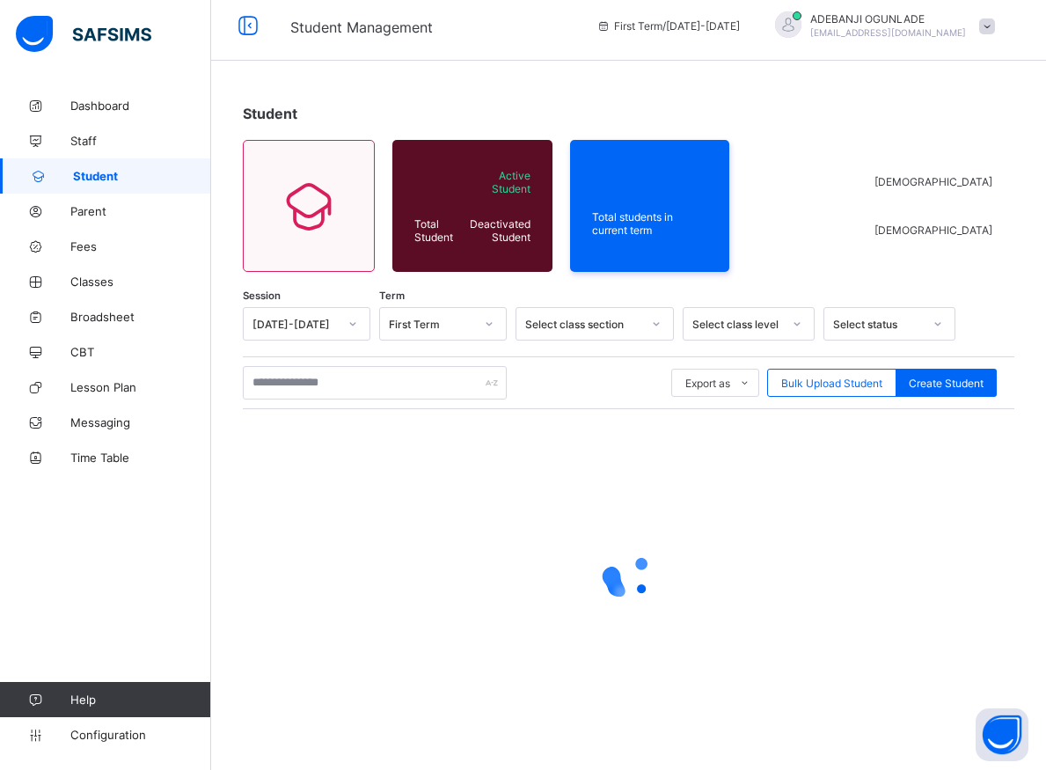
scroll to position [10, 0]
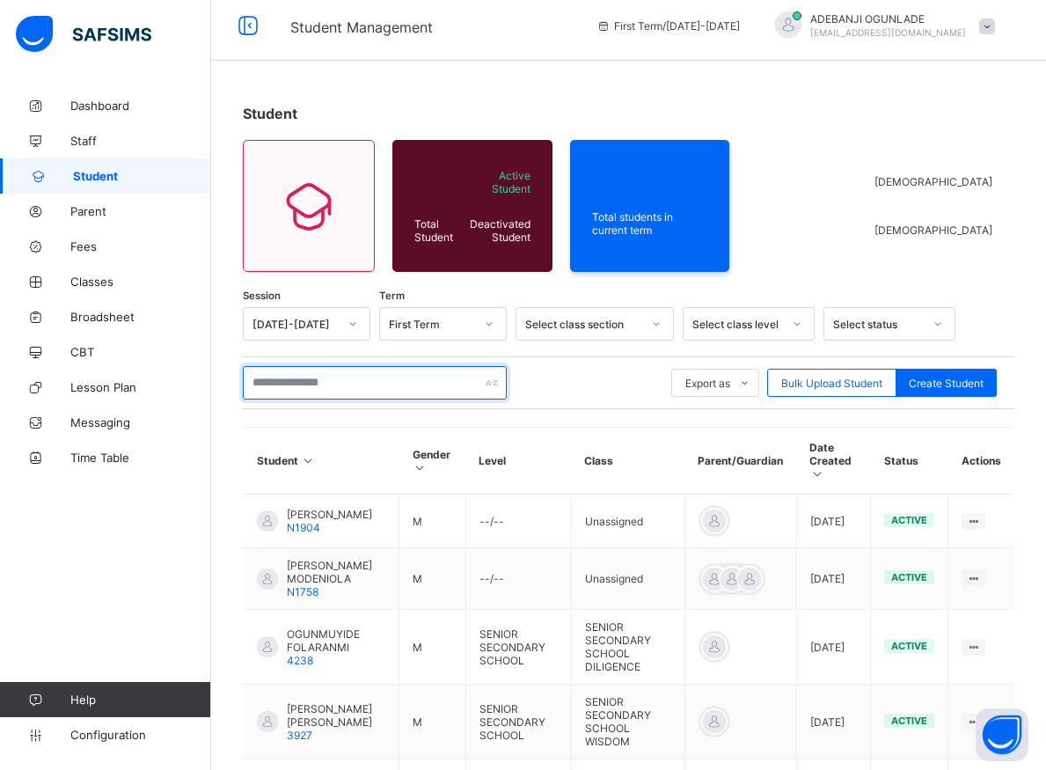
click at [289, 380] on input "text" at bounding box center [375, 382] width 264 height 33
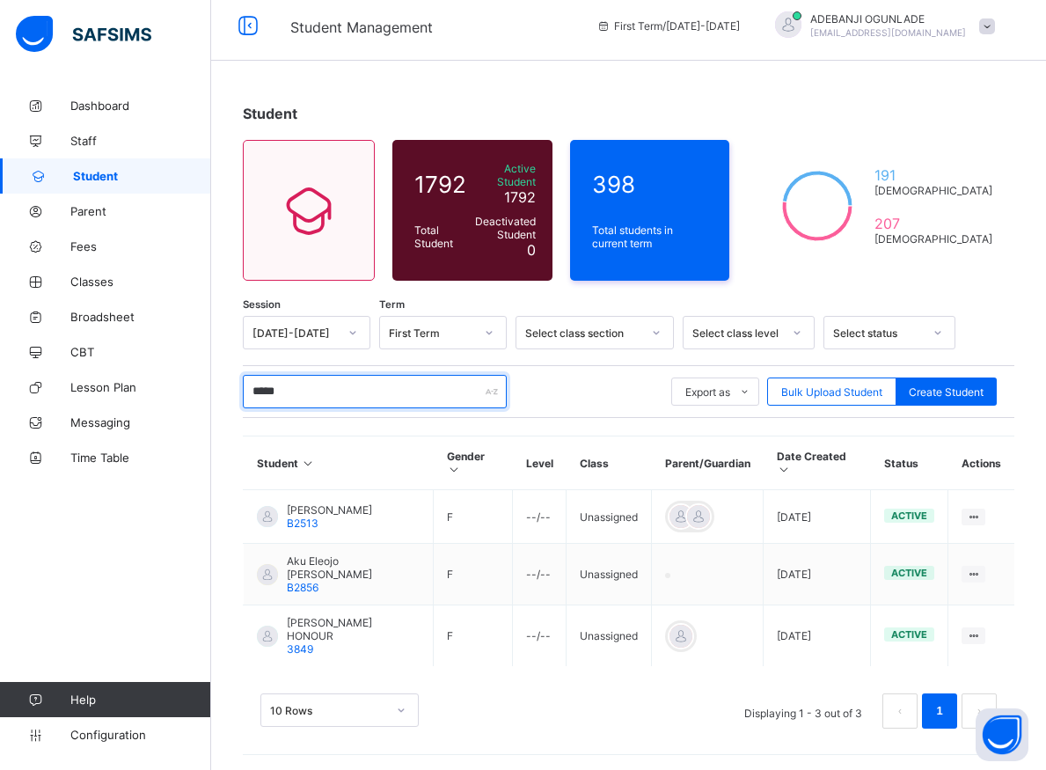
scroll to position [0, 0]
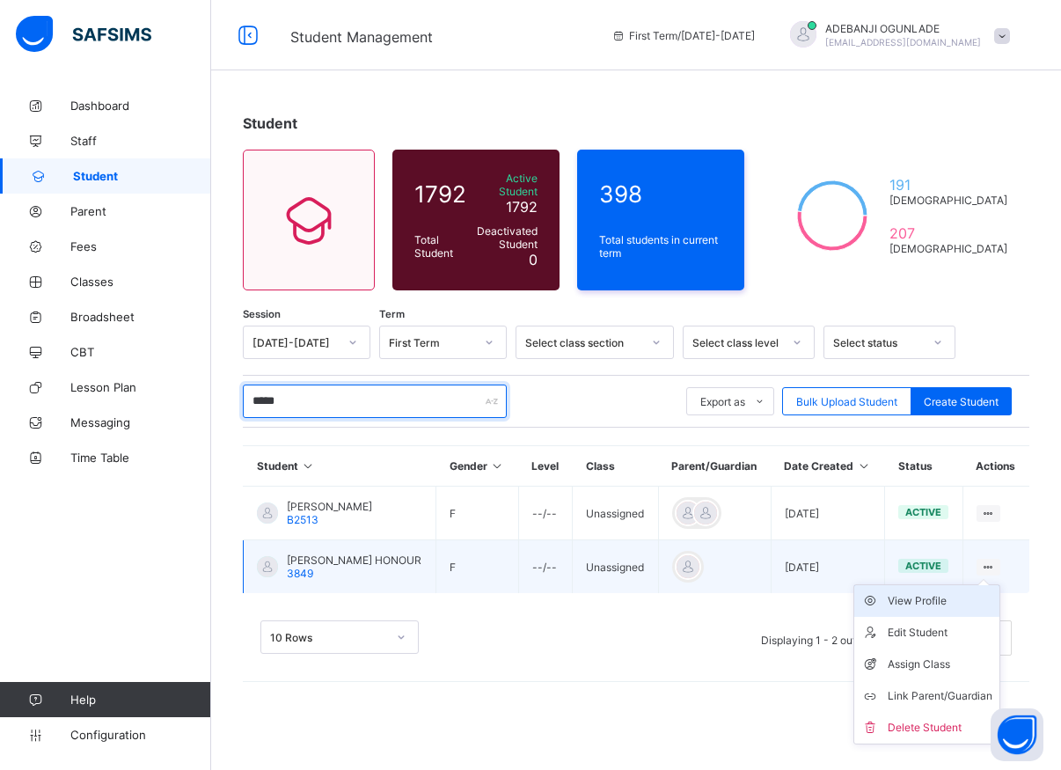
type input "*****"
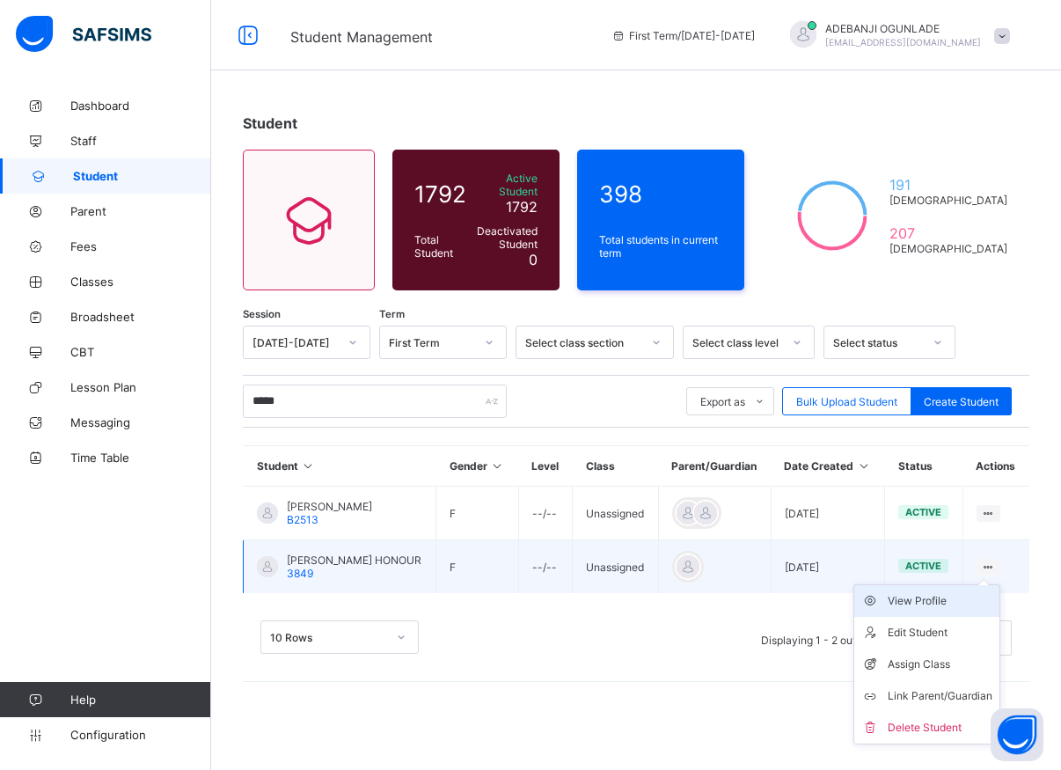
click at [920, 593] on div "View Profile" at bounding box center [939, 601] width 105 height 18
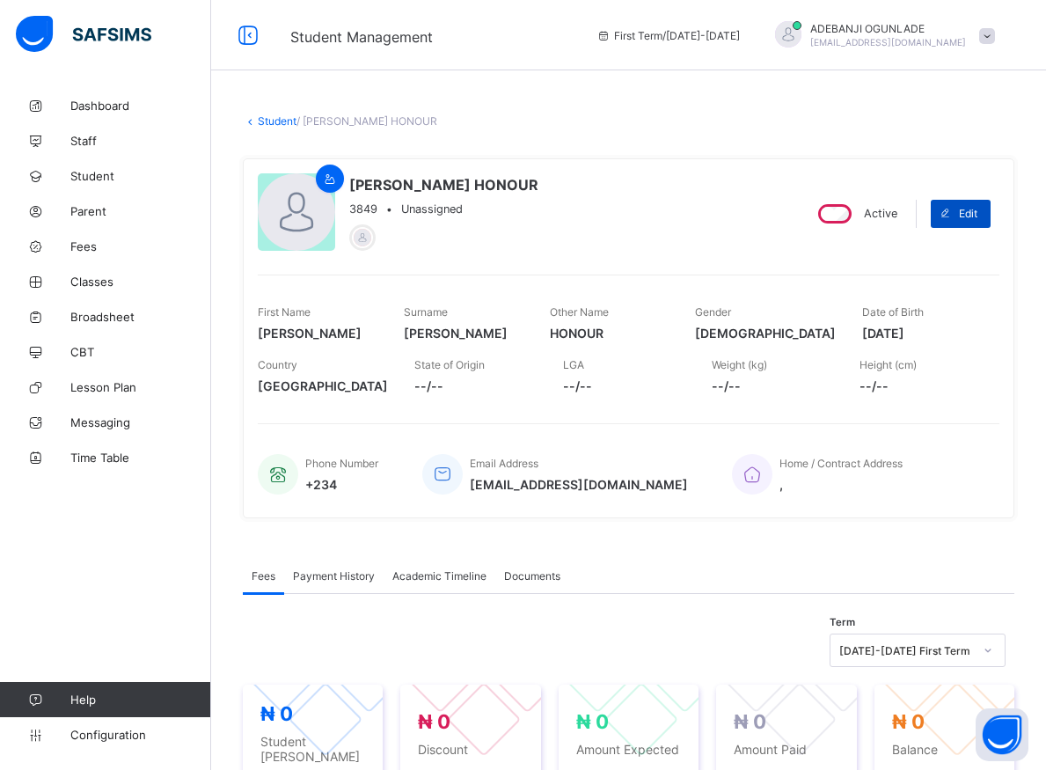
click at [977, 218] on span "Edit" at bounding box center [968, 213] width 18 height 13
select select "**"
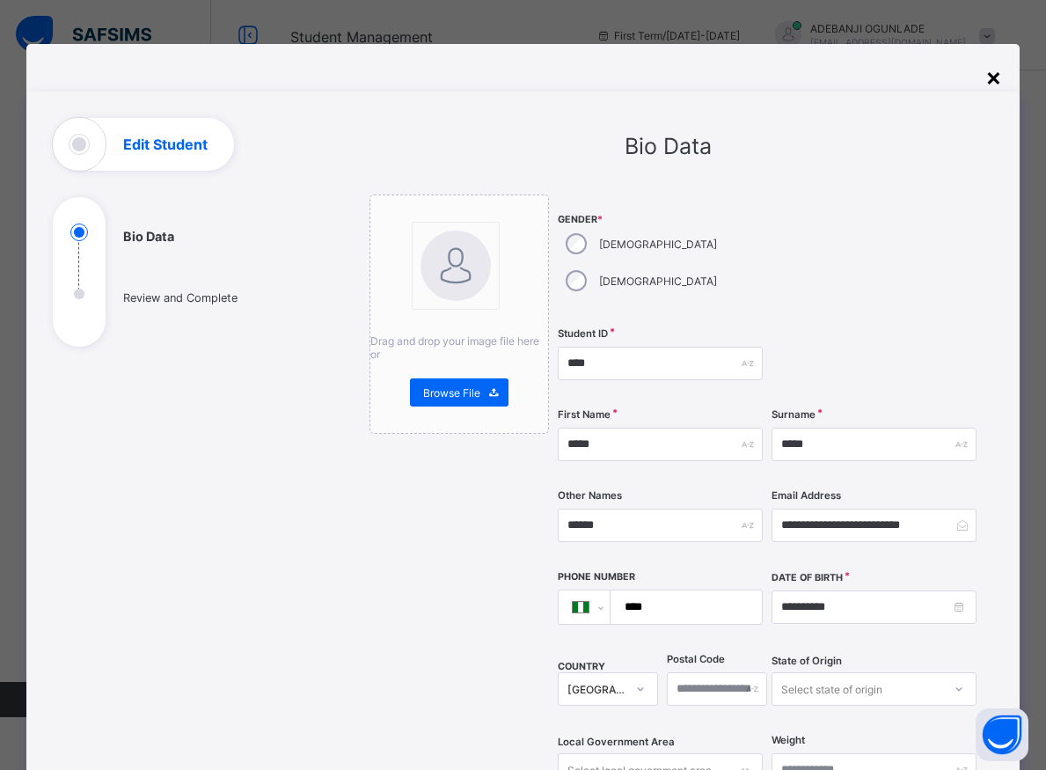
click at [993, 77] on div "×" at bounding box center [993, 77] width 17 height 30
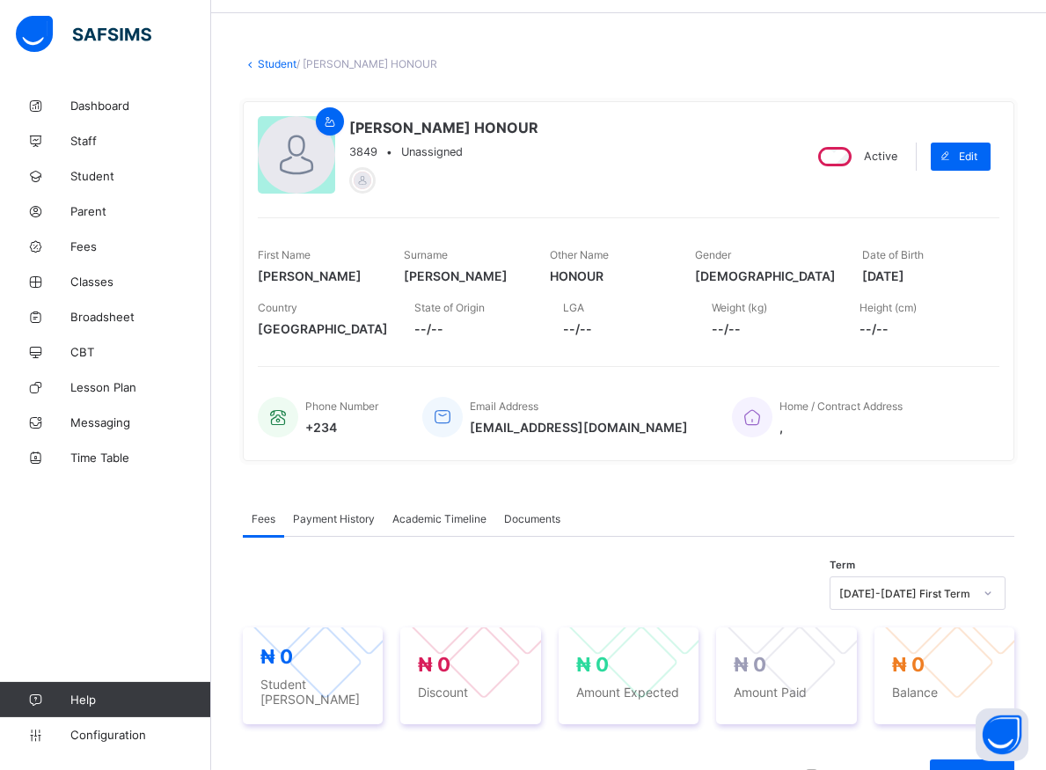
scroll to position [179, 0]
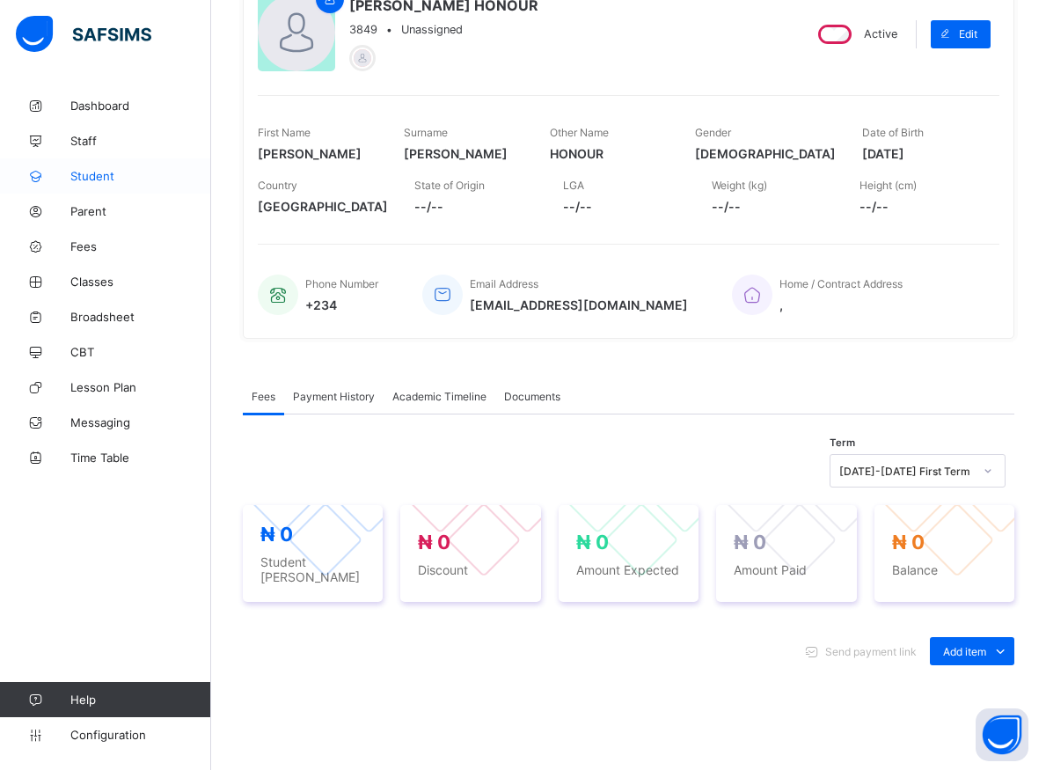
click at [91, 177] on span "Student" at bounding box center [140, 176] width 141 height 14
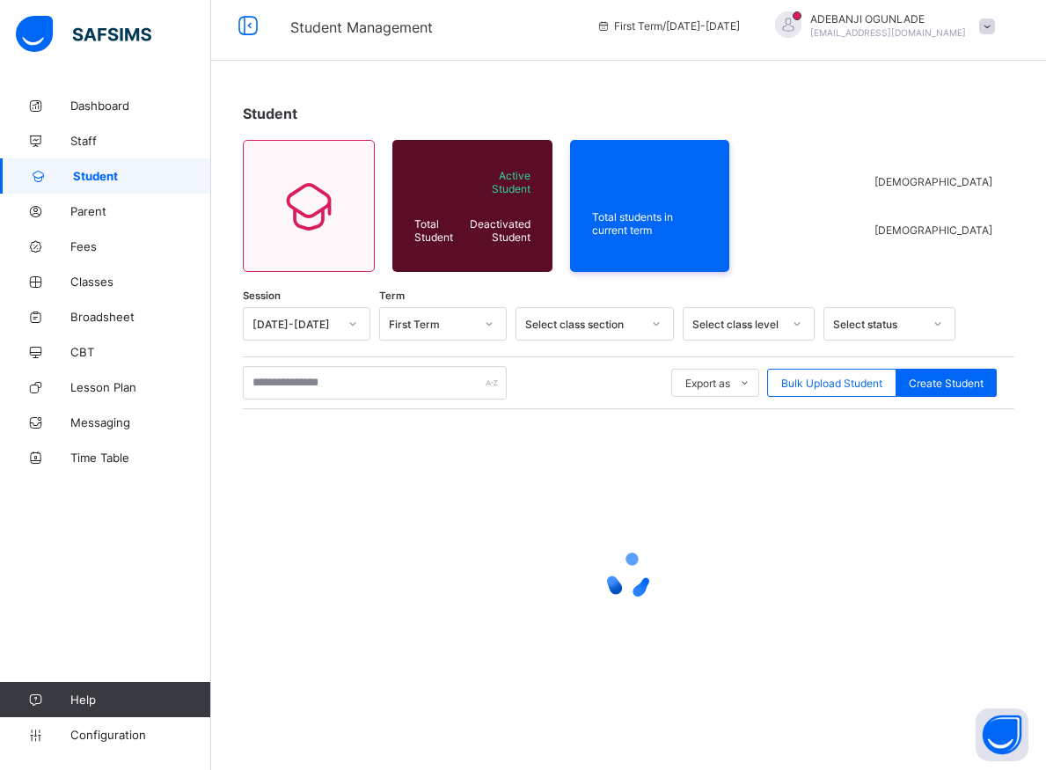
scroll to position [10, 0]
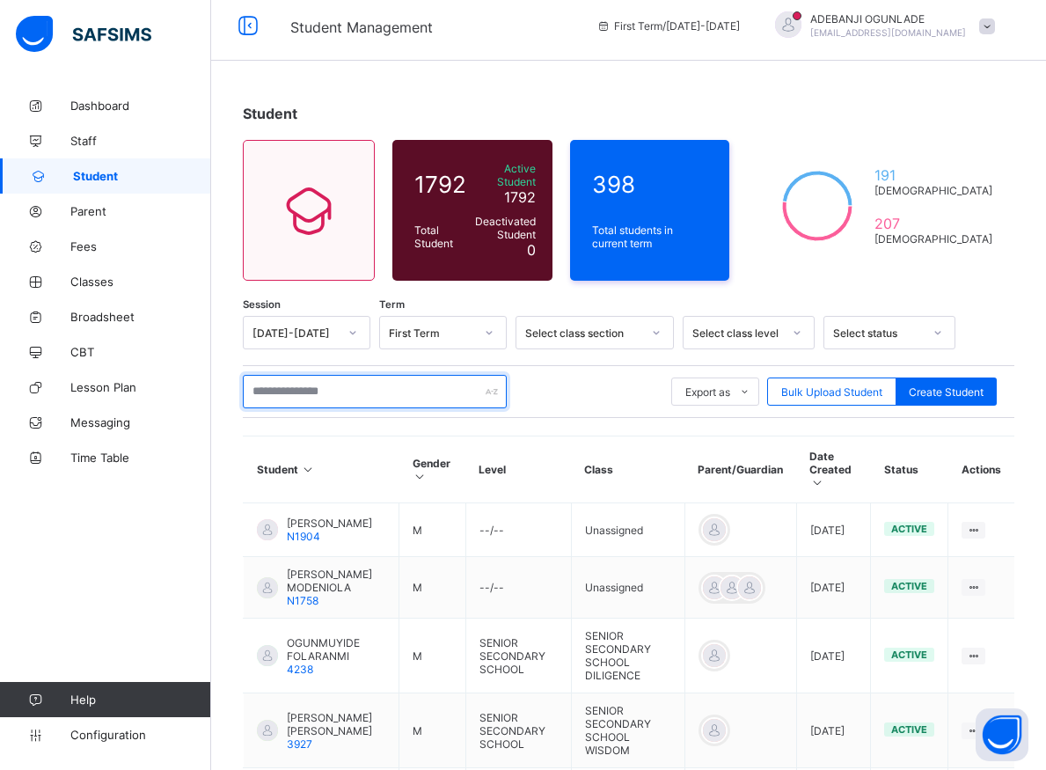
click at [296, 381] on input "text" at bounding box center [375, 391] width 264 height 33
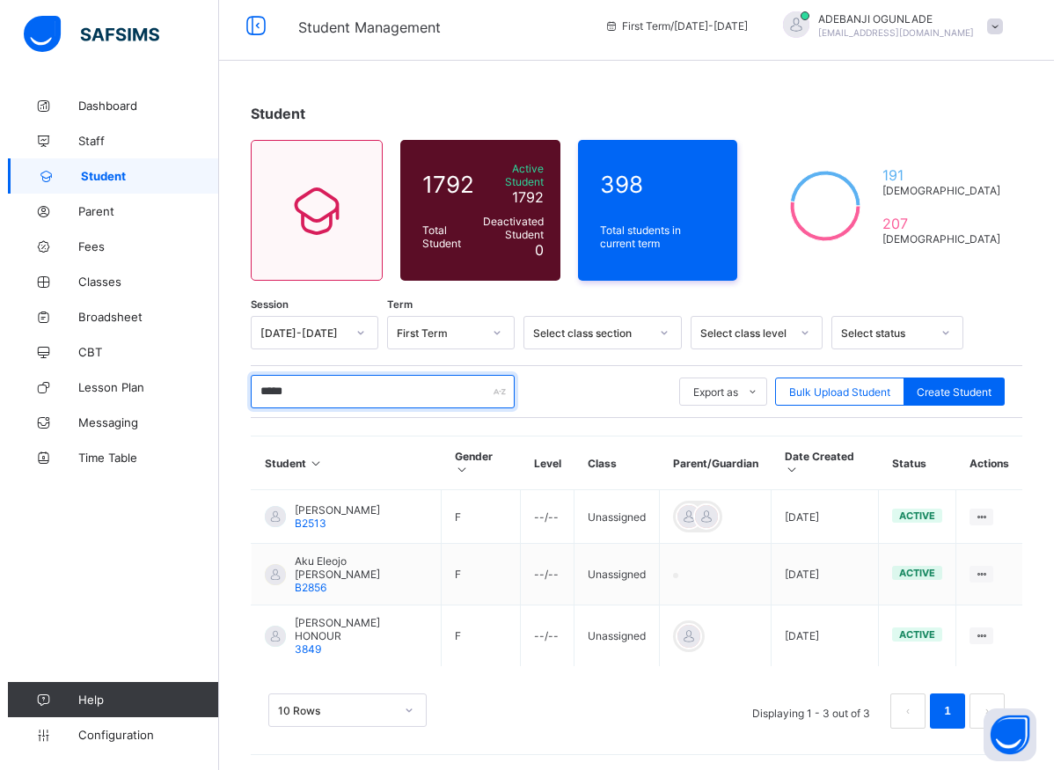
scroll to position [0, 0]
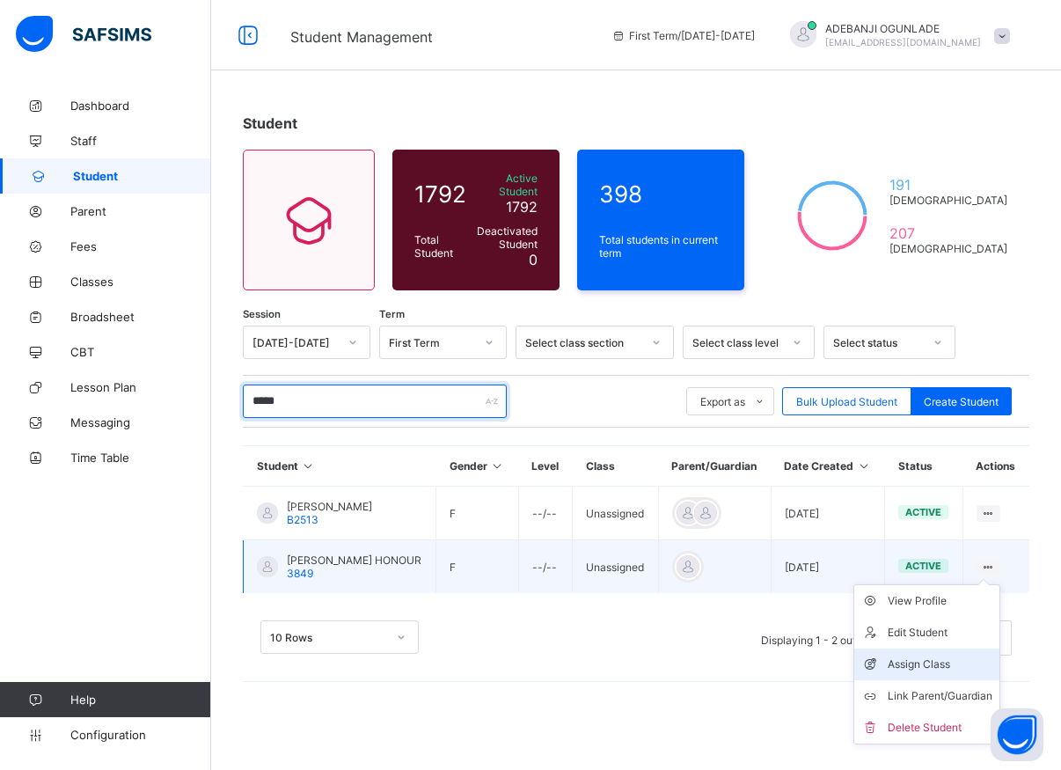
type input "*****"
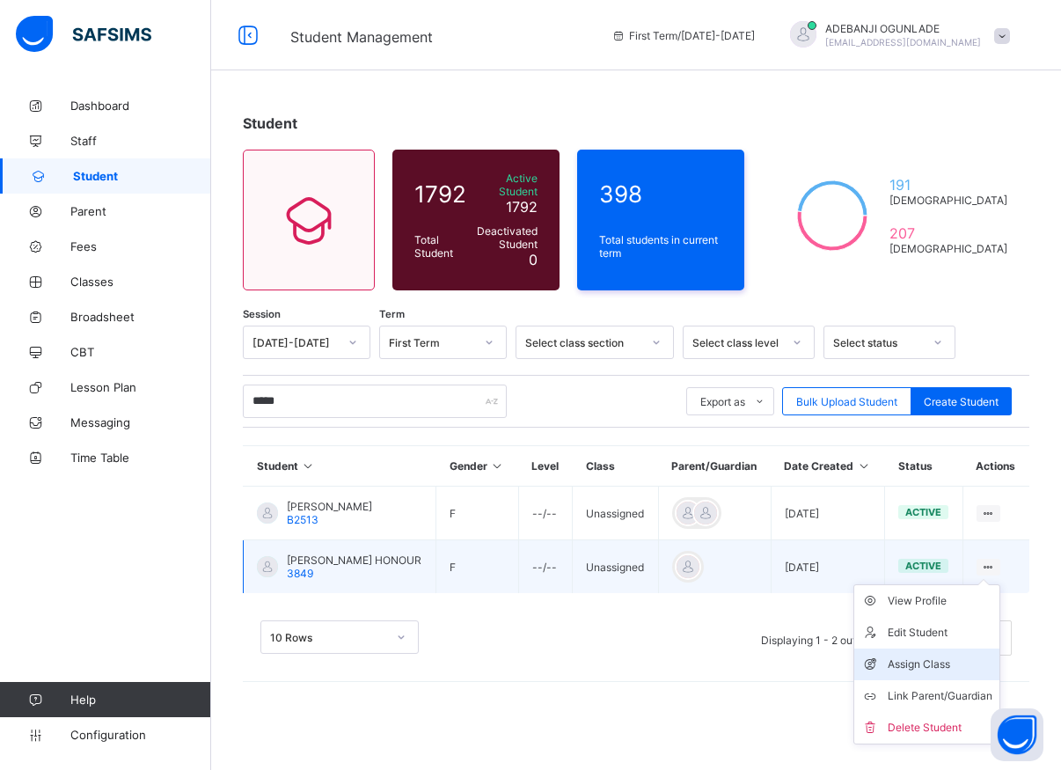
click at [925, 655] on div "Assign Class" at bounding box center [939, 664] width 105 height 18
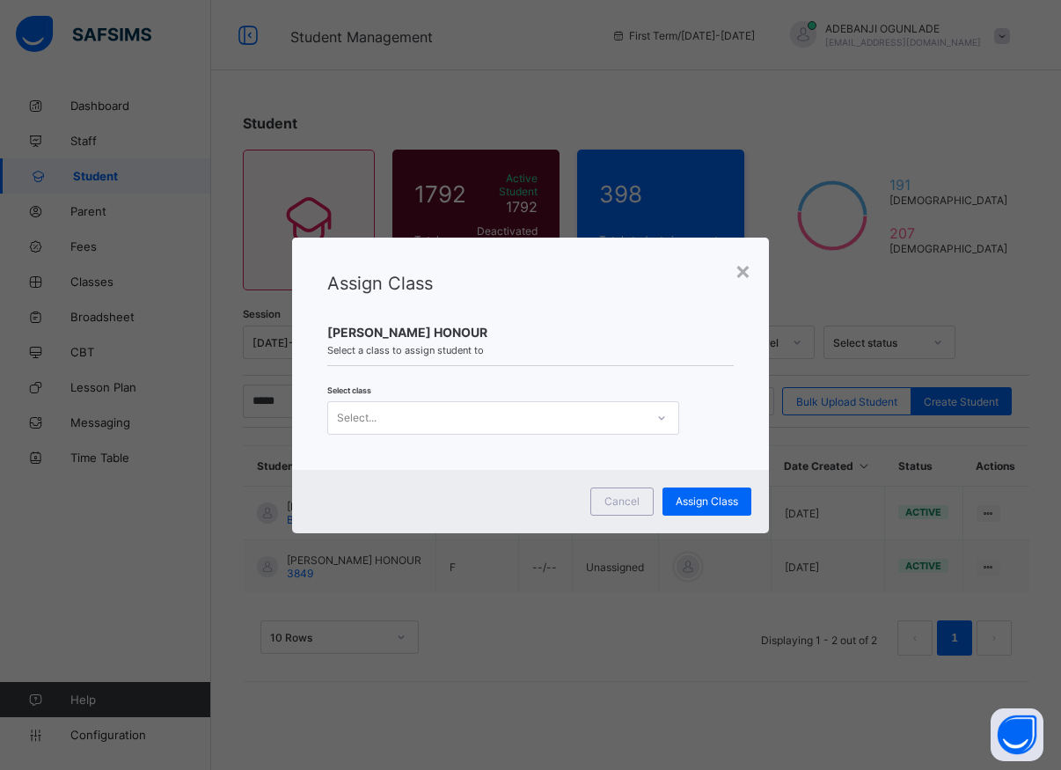
click at [659, 417] on icon at bounding box center [661, 418] width 11 height 18
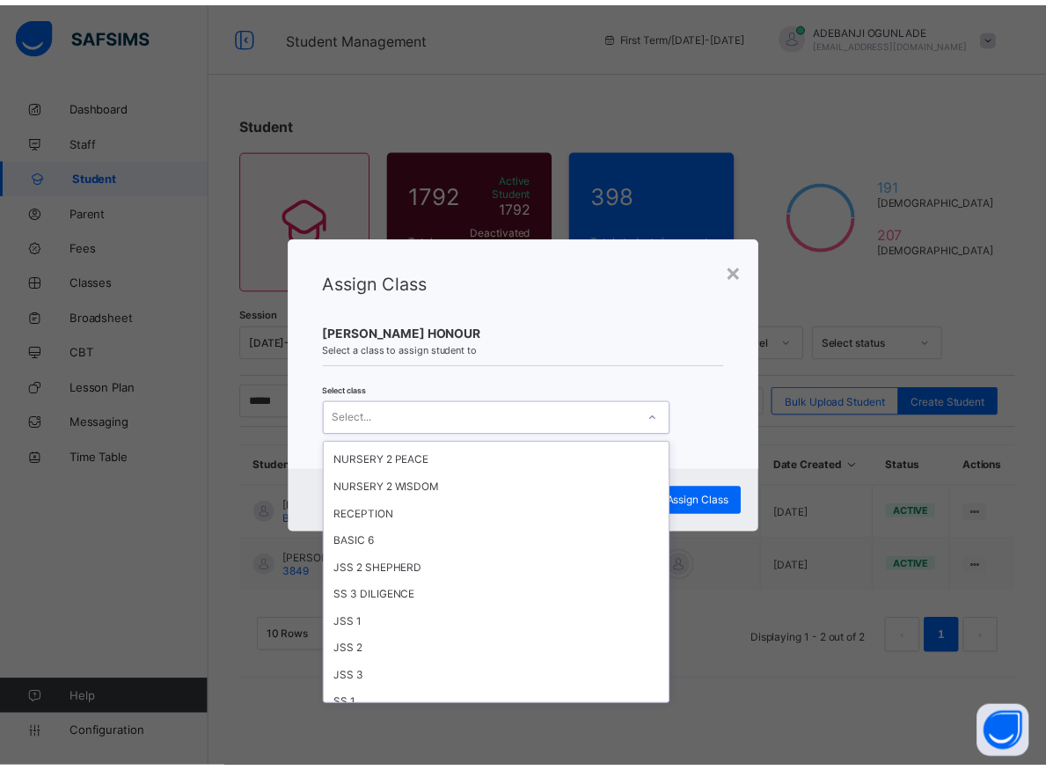
scroll to position [1029, 0]
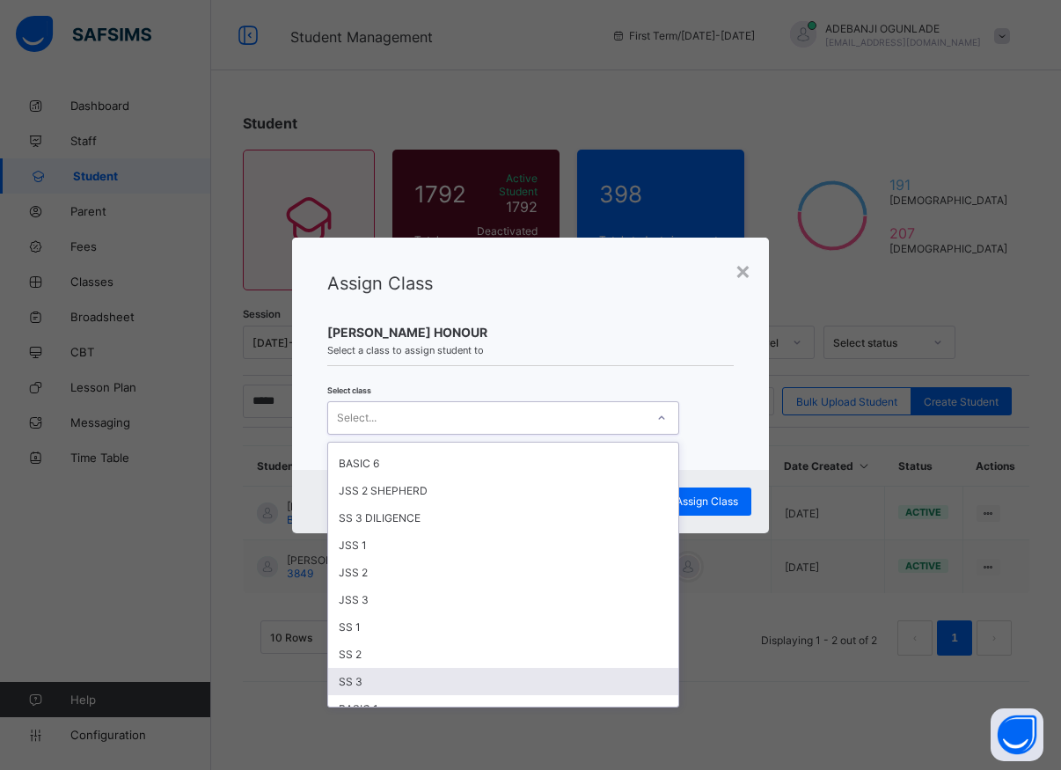
click at [349, 677] on div "SS 3" at bounding box center [503, 681] width 350 height 27
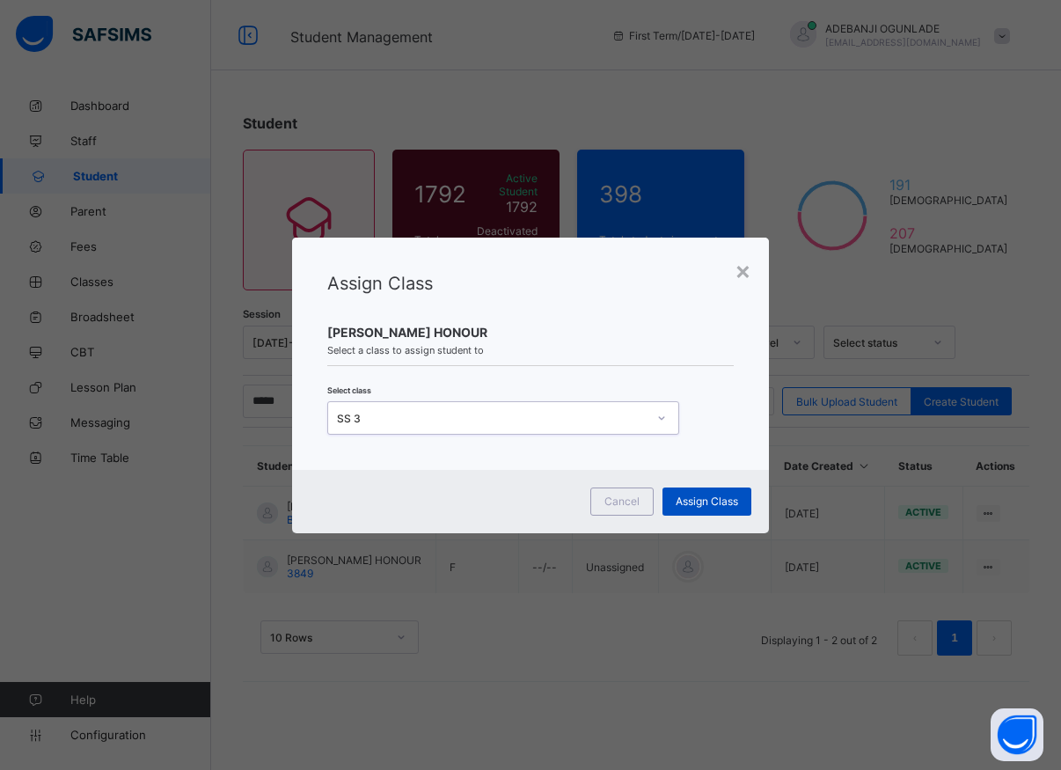
click at [716, 495] on span "Assign Class" at bounding box center [706, 500] width 62 height 13
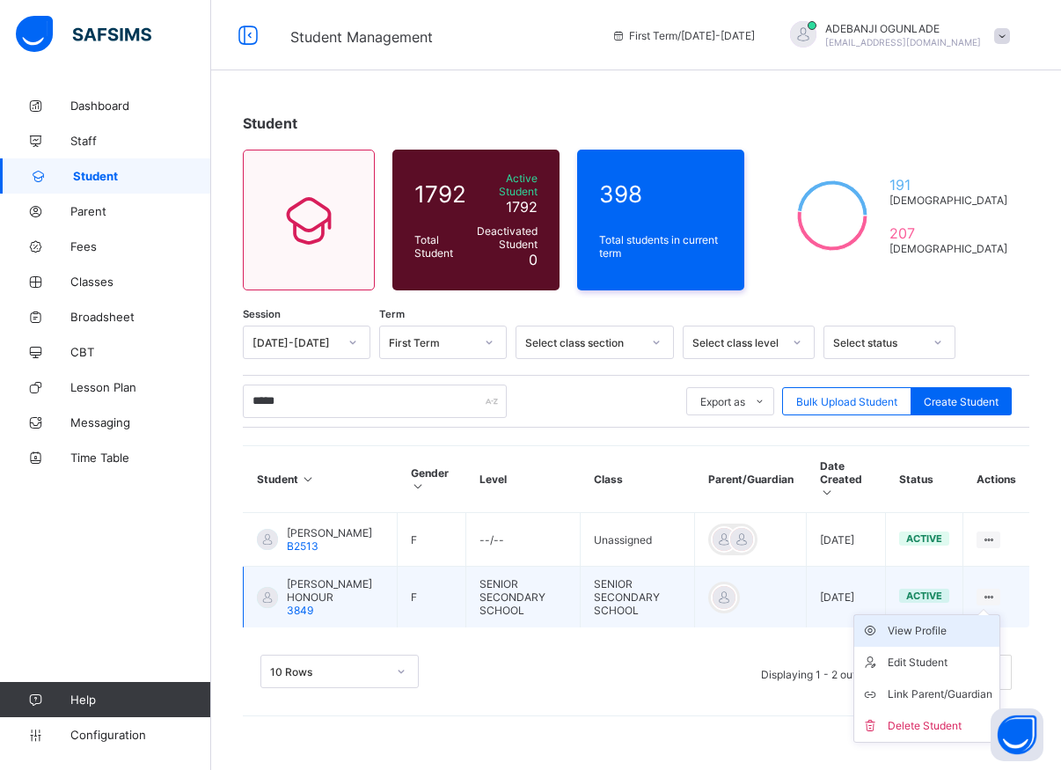
click at [918, 624] on div "View Profile" at bounding box center [939, 631] width 105 height 18
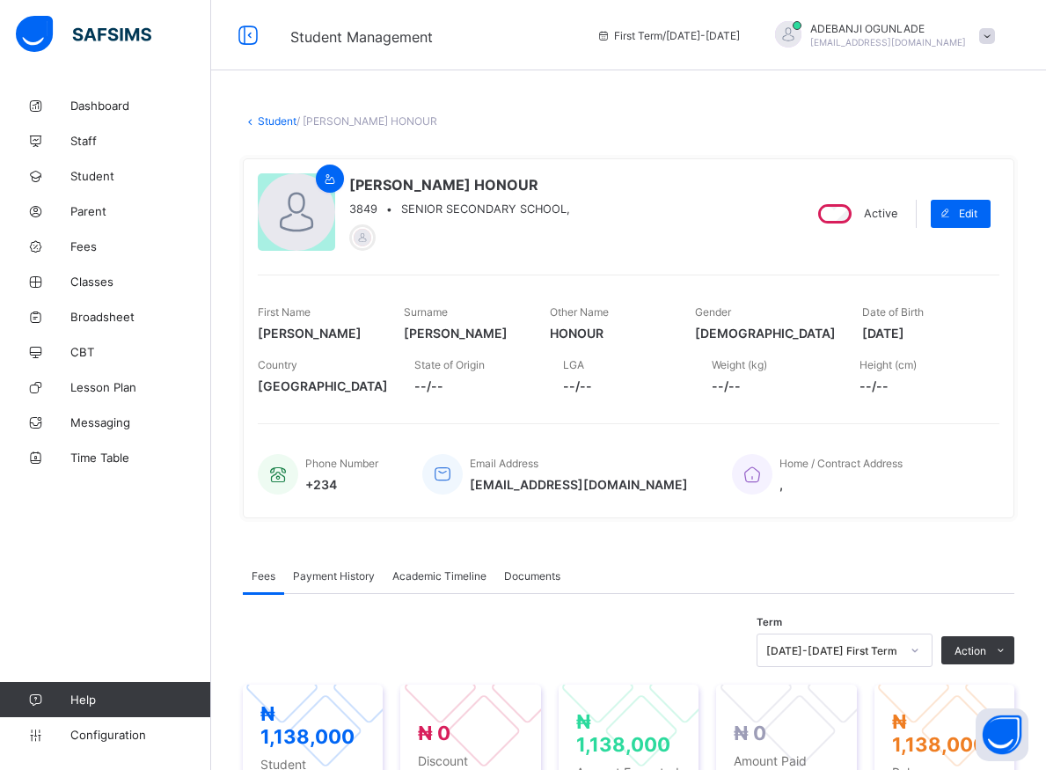
scroll to position [269, 0]
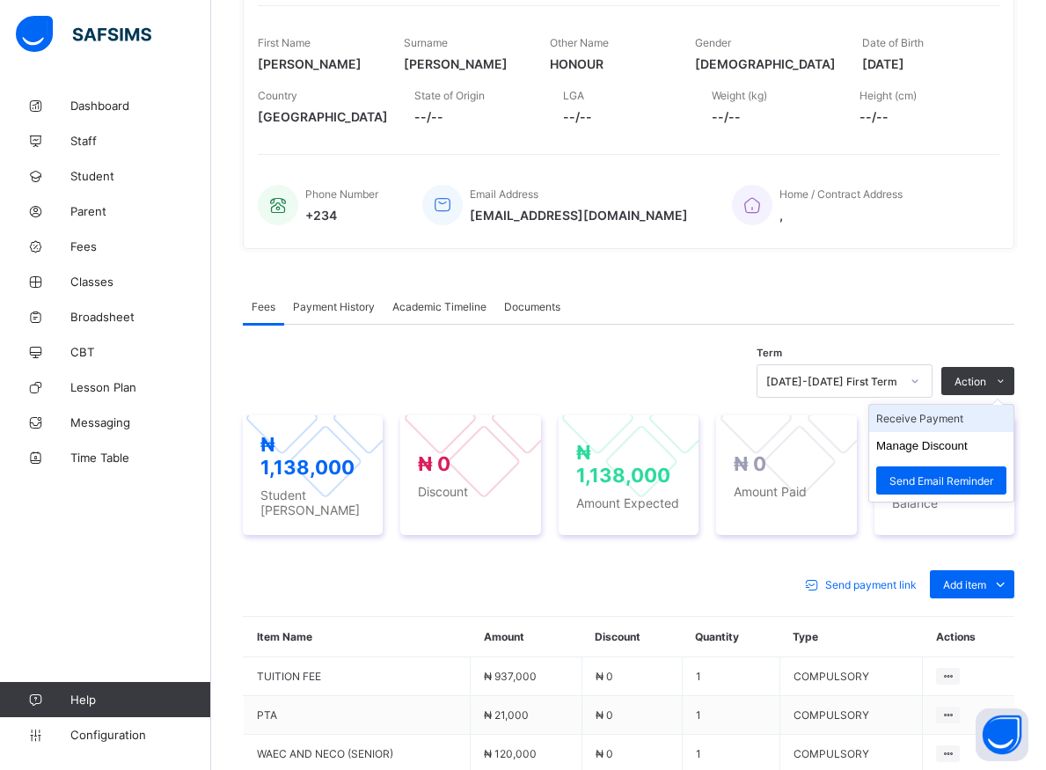
click at [959, 418] on li "Receive Payment" at bounding box center [941, 418] width 144 height 27
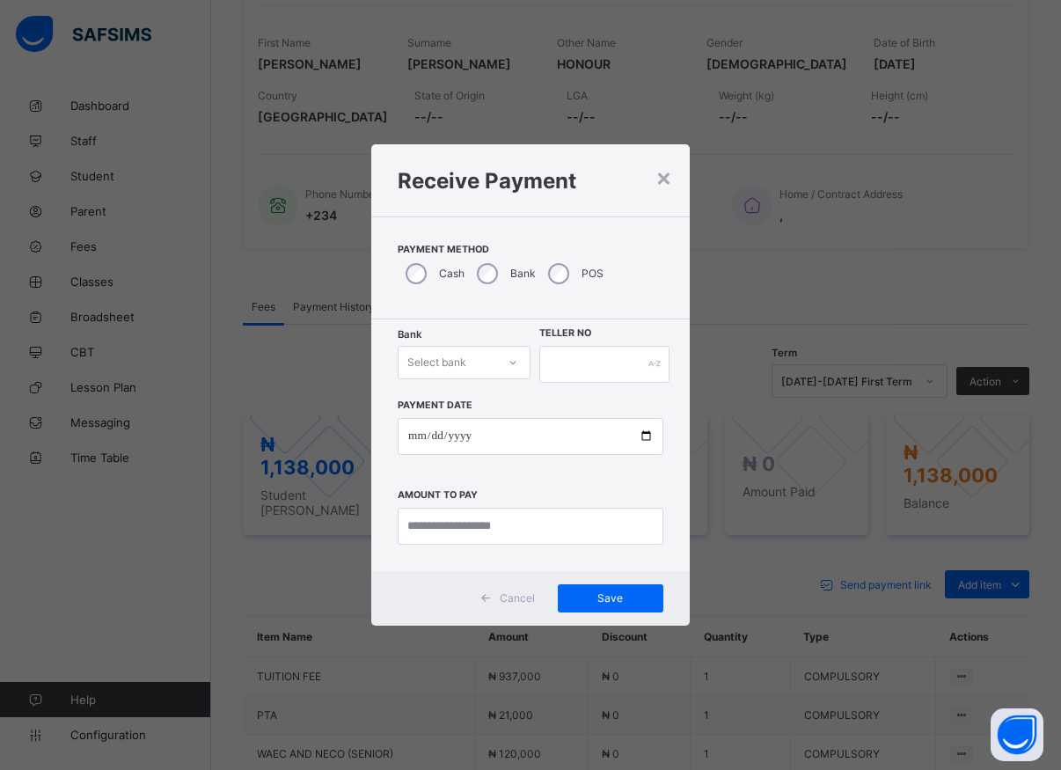
click at [507, 361] on div at bounding box center [513, 362] width 30 height 28
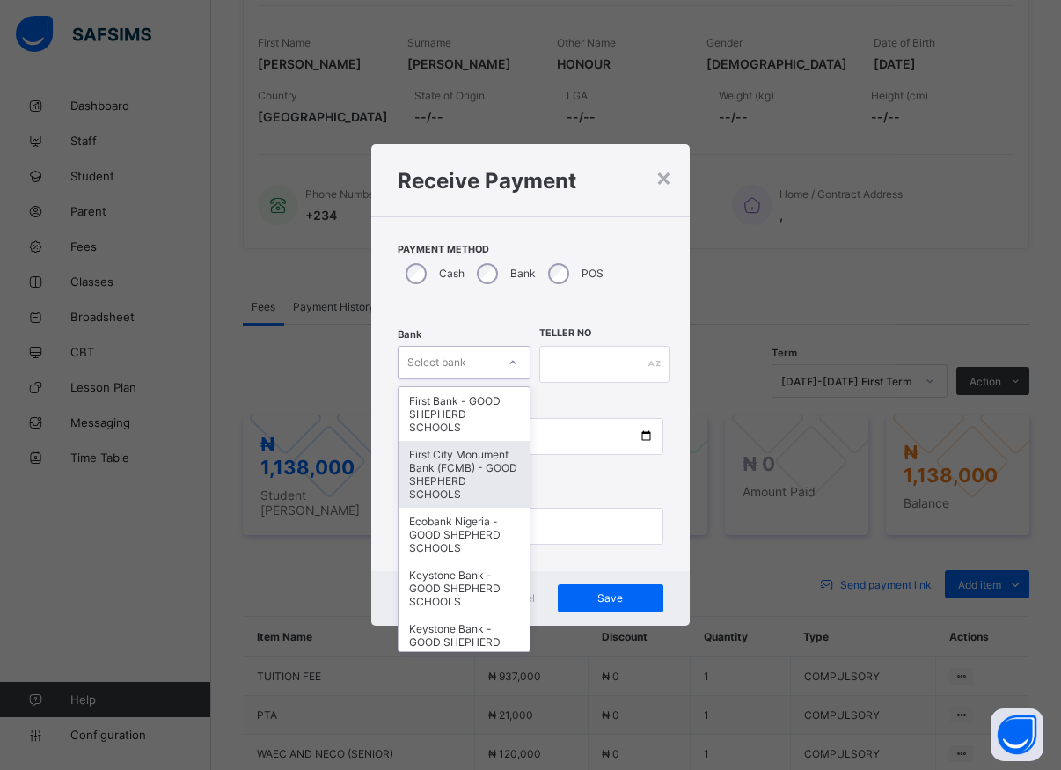
click at [430, 466] on div "First City Monument Bank (FCMB) - GOOD SHEPHERD SCHOOLS" at bounding box center [463, 474] width 131 height 67
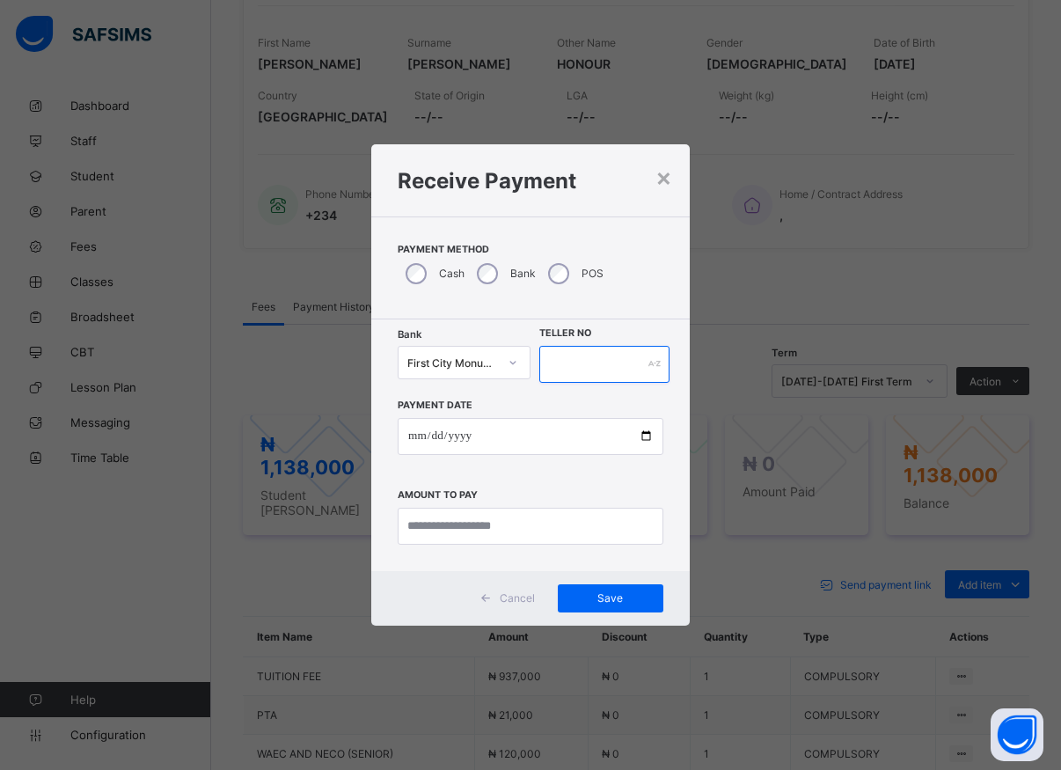
click at [555, 364] on input "text" at bounding box center [604, 364] width 130 height 37
type input "*"
type input "*****"
click at [643, 439] on input "date" at bounding box center [531, 436] width 266 height 37
type input "**********"
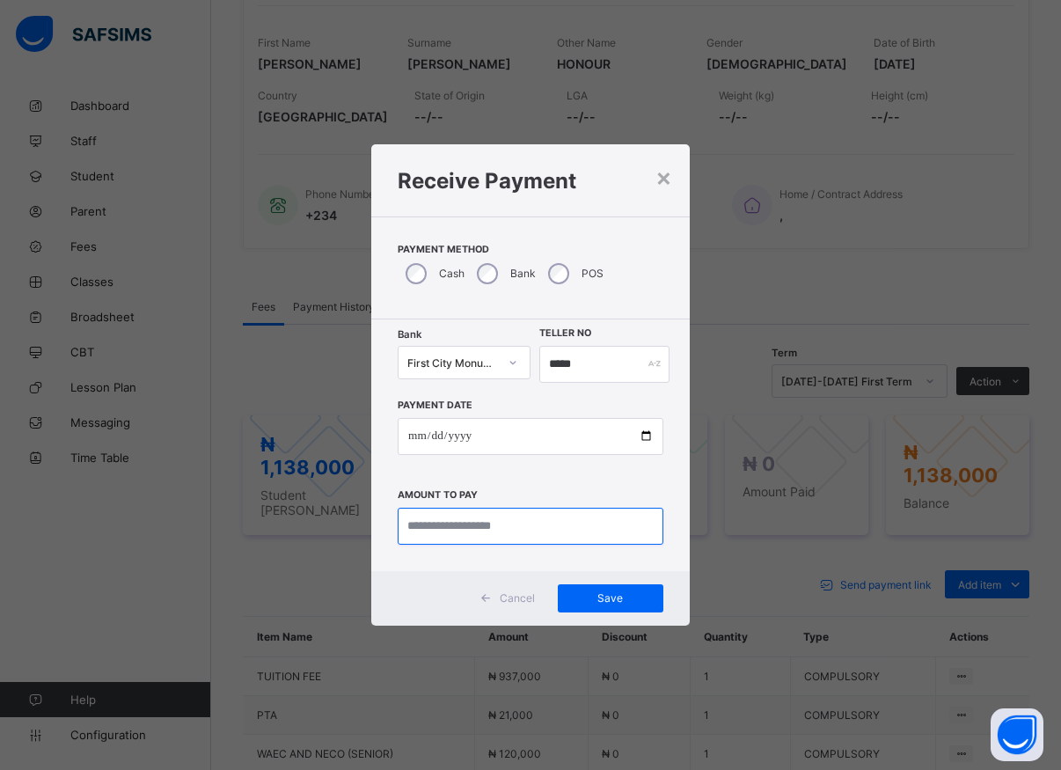
click at [593, 525] on input "currency" at bounding box center [531, 525] width 266 height 37
type input "*********"
click at [617, 598] on span "Save" at bounding box center [610, 597] width 79 height 13
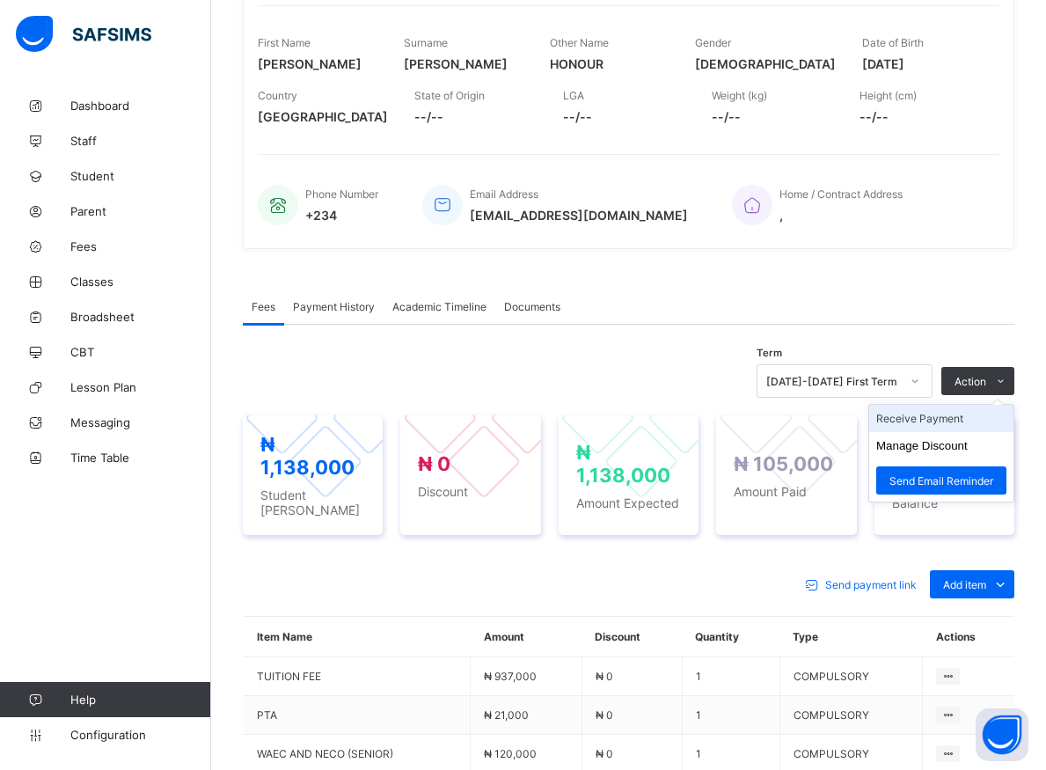
click at [954, 413] on li "Receive Payment" at bounding box center [941, 418] width 144 height 27
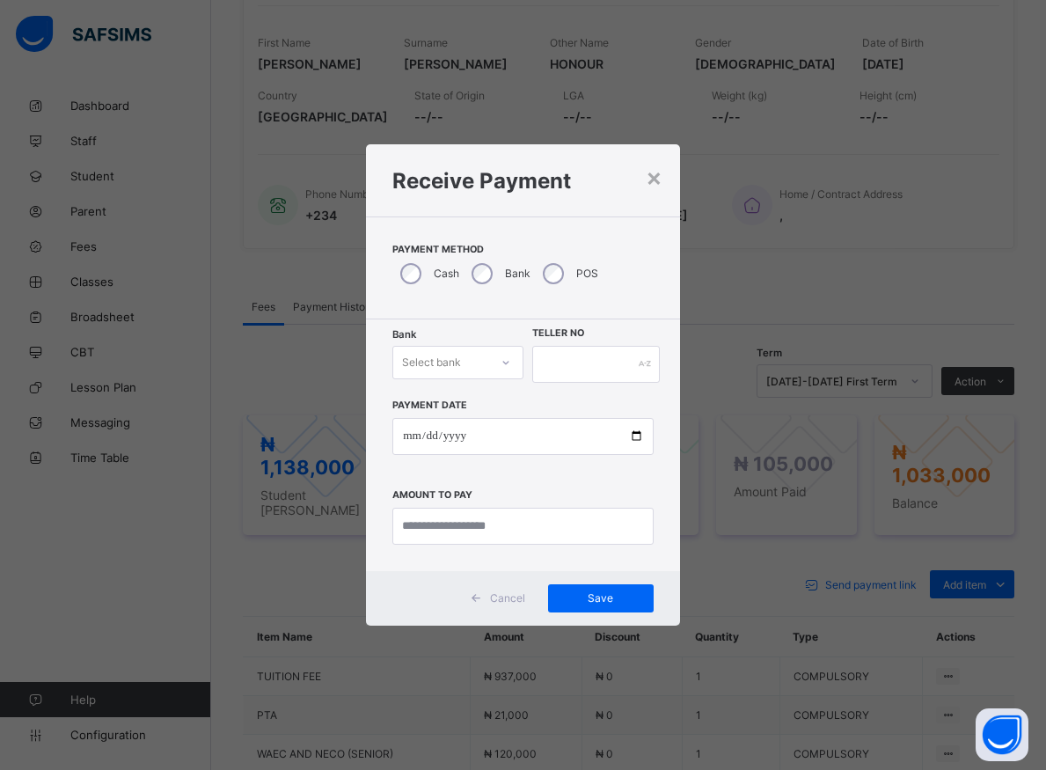
click at [500, 367] on icon at bounding box center [505, 363] width 11 height 18
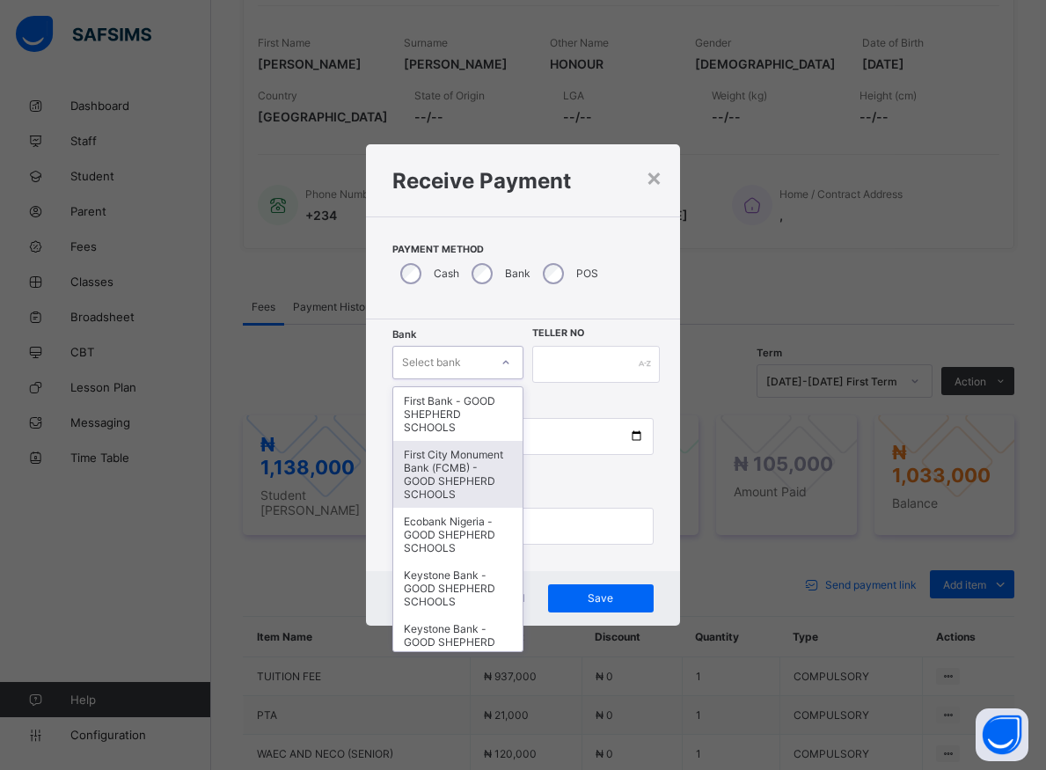
click at [441, 478] on div "First City Monument Bank (FCMB) - GOOD SHEPHERD SCHOOLS" at bounding box center [457, 474] width 128 height 67
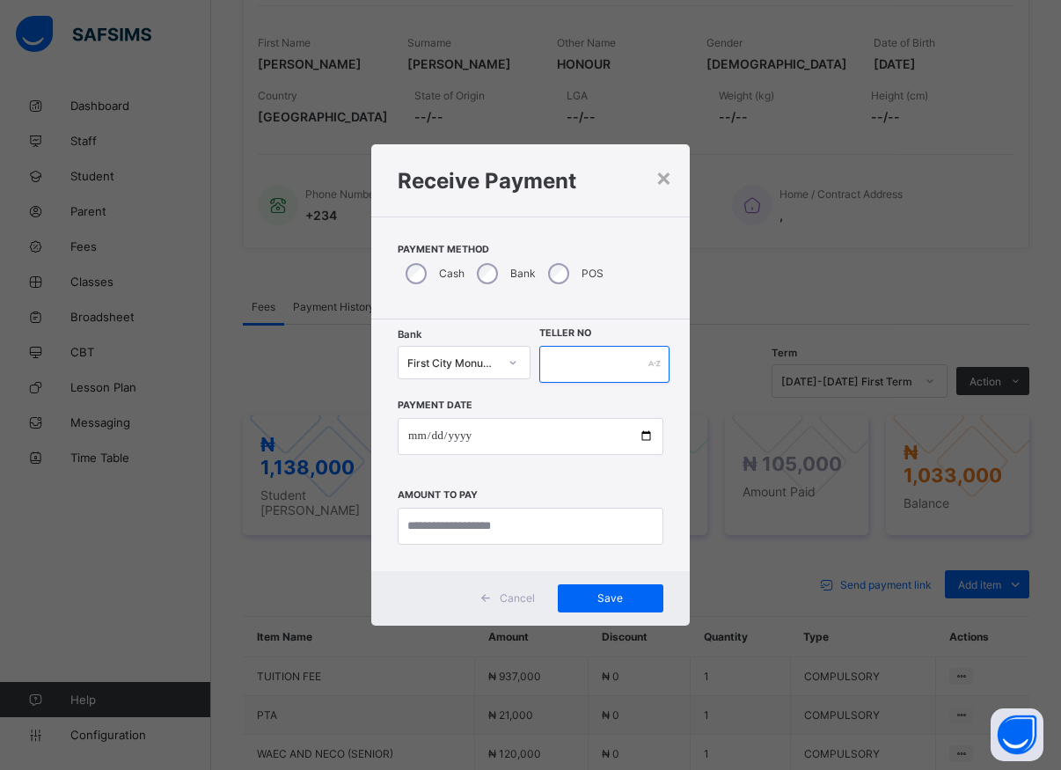
click at [554, 369] on input "text" at bounding box center [604, 364] width 130 height 37
type input "*****"
click at [645, 436] on input "date" at bounding box center [531, 436] width 266 height 37
type input "**********"
click at [435, 522] on input "currency" at bounding box center [531, 525] width 266 height 37
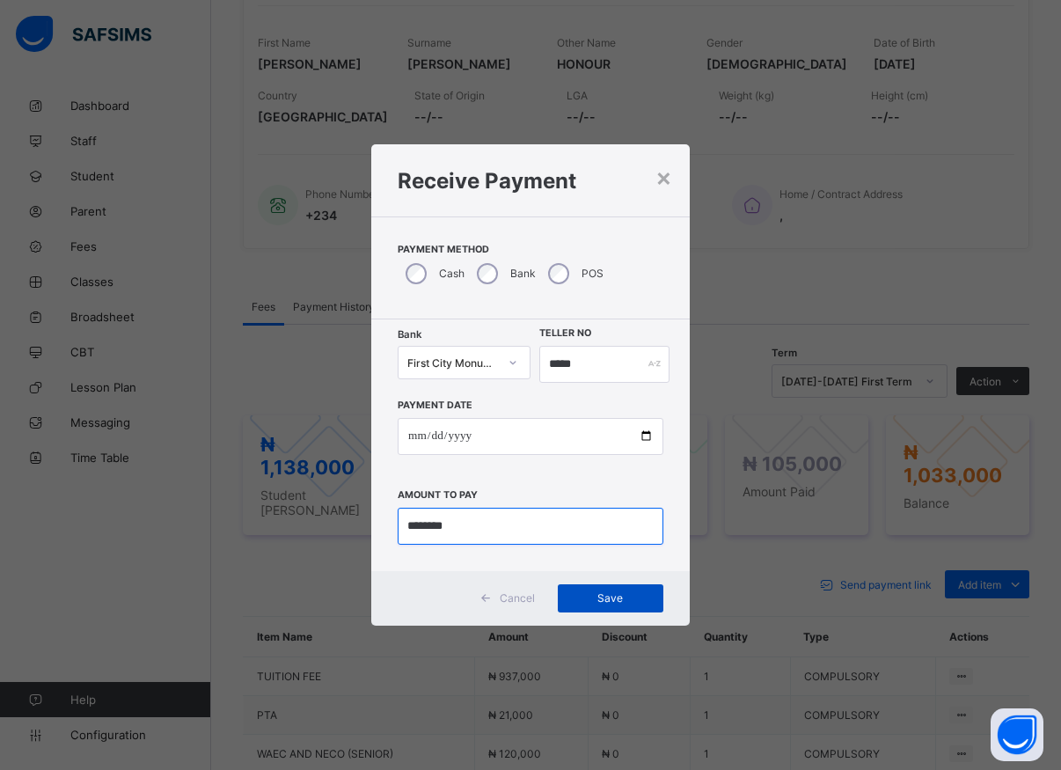
type input "********"
click at [623, 602] on span "Save" at bounding box center [610, 597] width 79 height 13
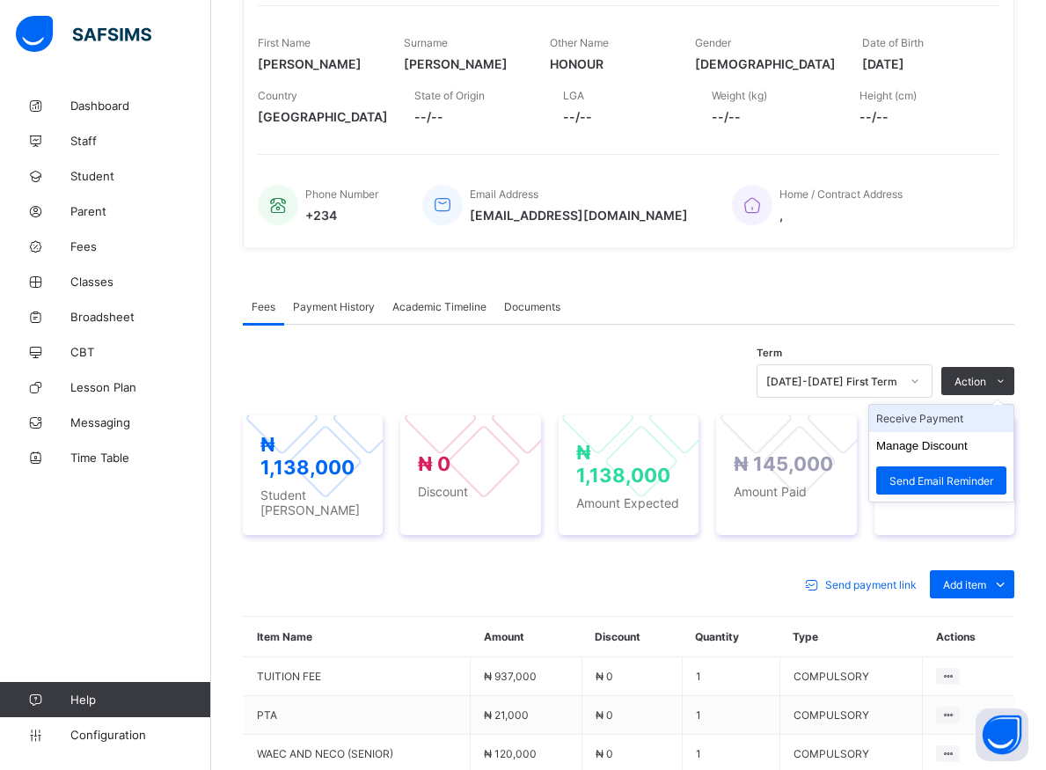
click at [941, 420] on li "Receive Payment" at bounding box center [941, 418] width 144 height 27
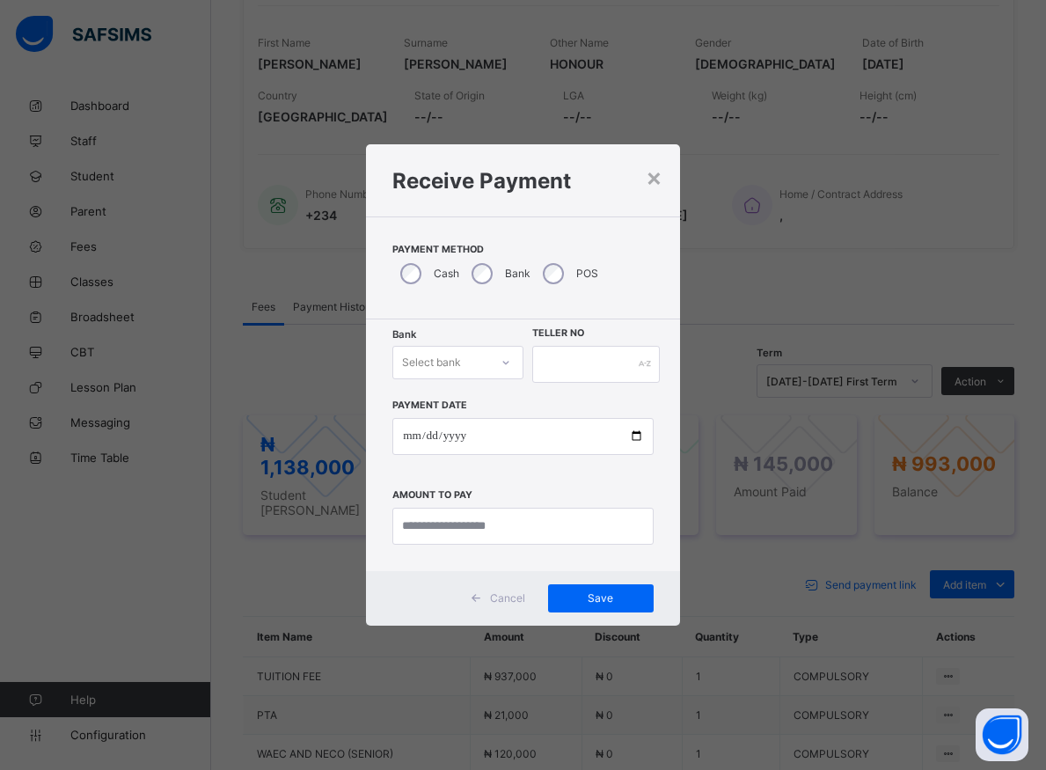
click at [496, 369] on div at bounding box center [506, 362] width 30 height 28
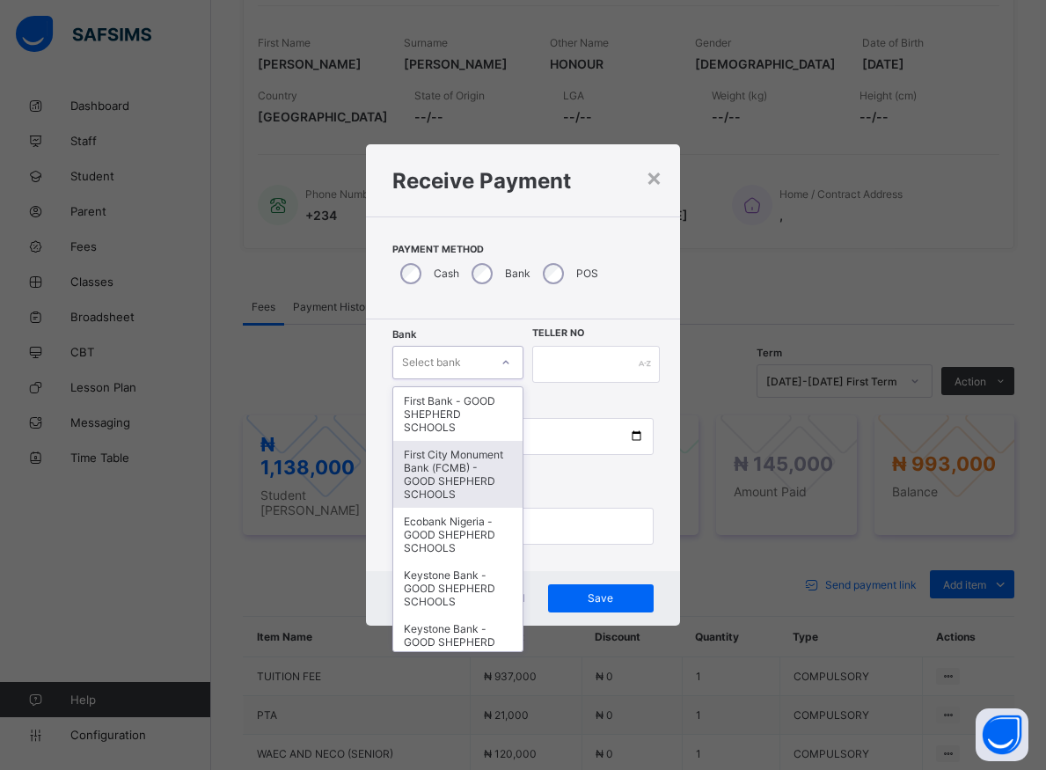
click at [444, 478] on div "First City Monument Bank (FCMB) - GOOD SHEPHERD SCHOOLS" at bounding box center [457, 474] width 128 height 67
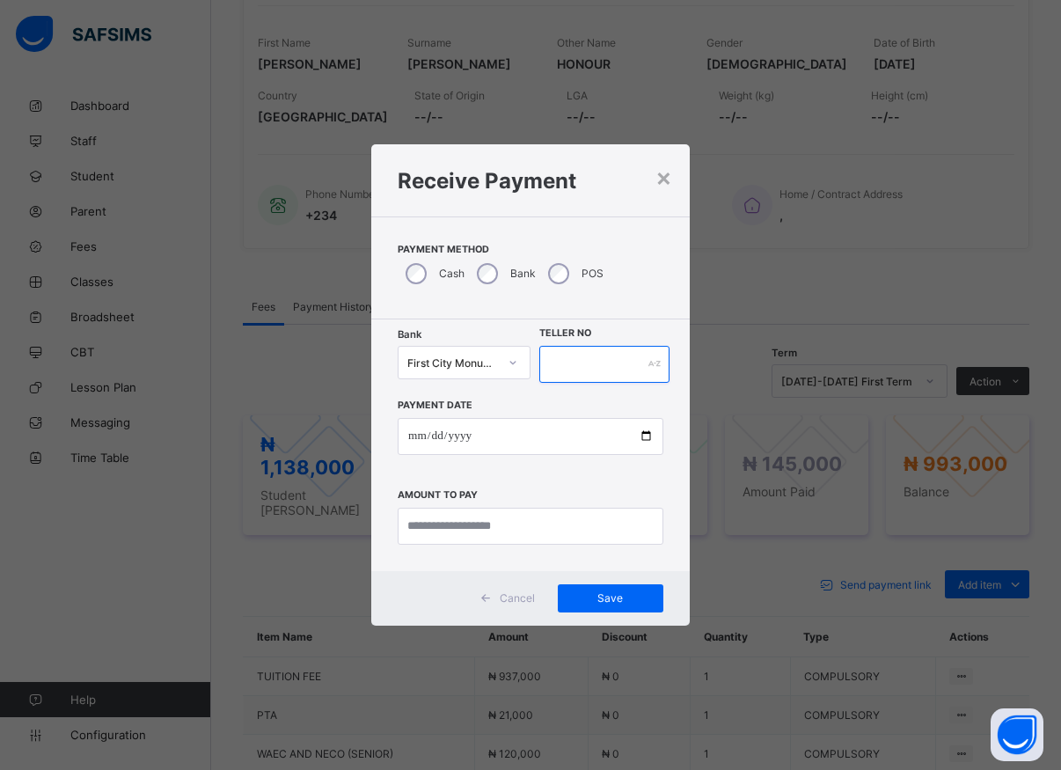
click at [568, 374] on input "text" at bounding box center [604, 364] width 130 height 37
type input "*****"
click at [638, 438] on input "date" at bounding box center [531, 436] width 266 height 37
type input "**********"
click at [426, 529] on input "currency" at bounding box center [531, 525] width 266 height 37
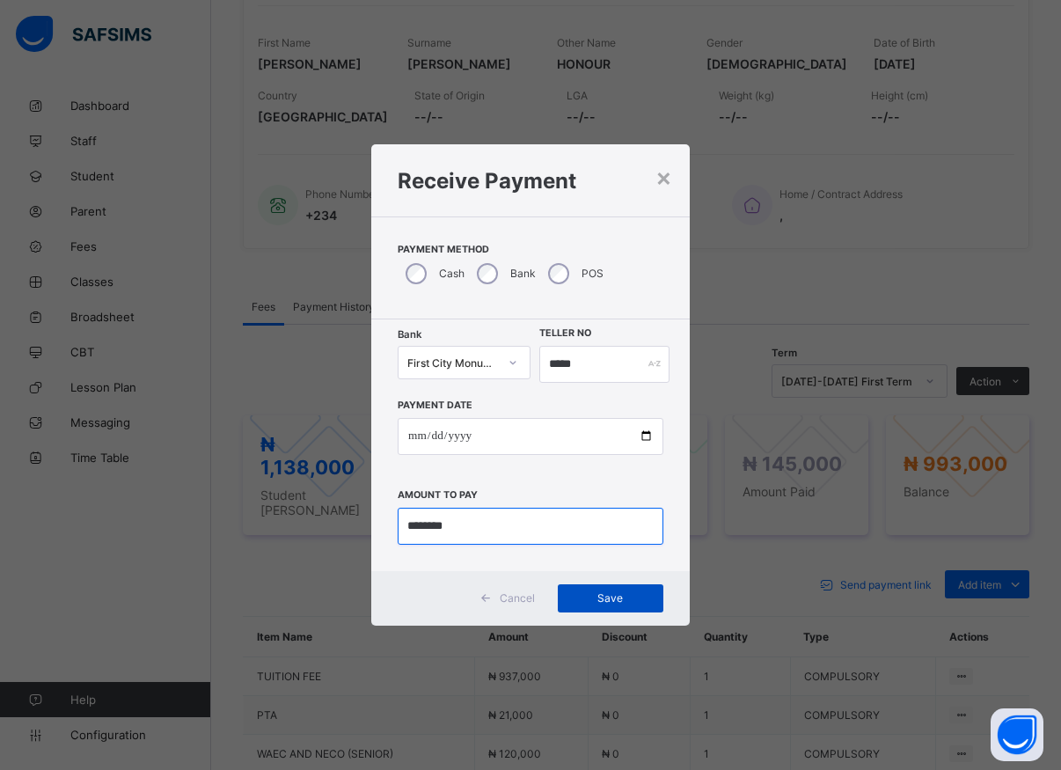
type input "********"
click at [609, 598] on span "Save" at bounding box center [610, 597] width 79 height 13
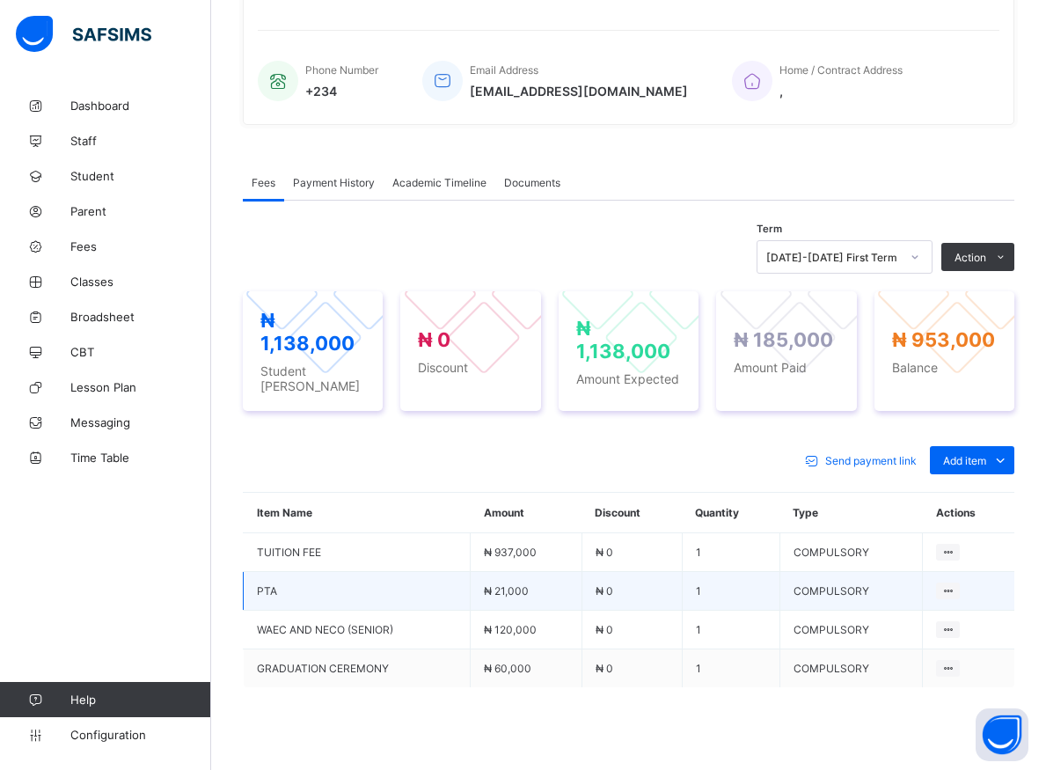
scroll to position [124, 0]
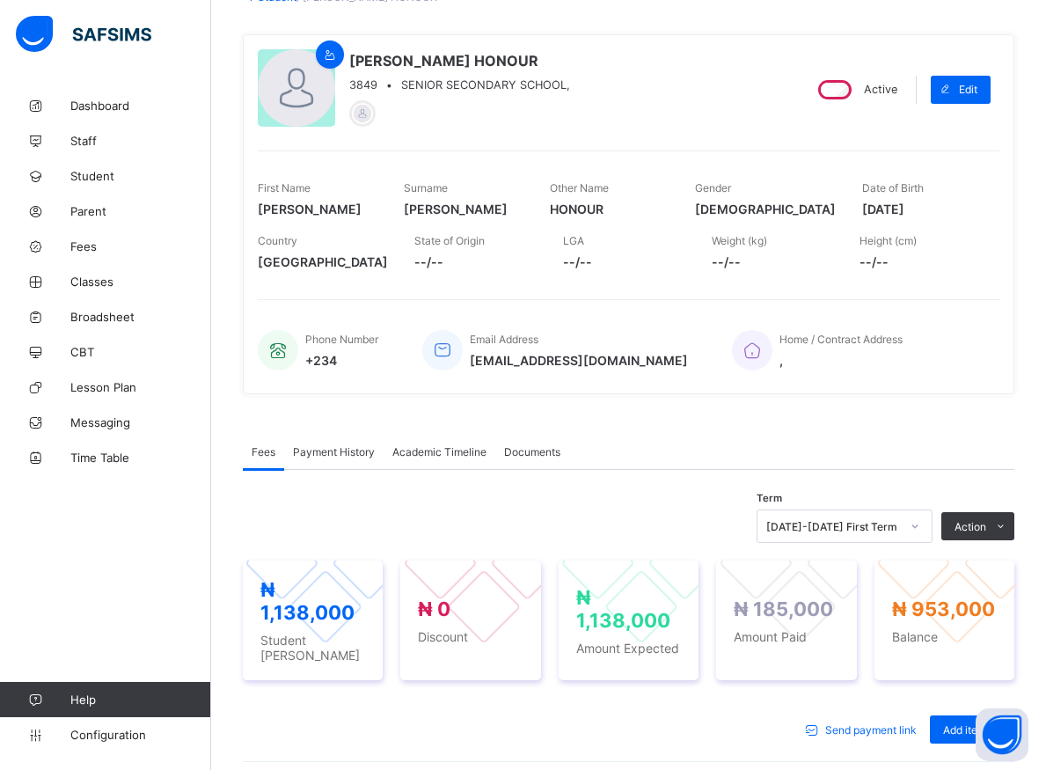
click at [968, 346] on div "Home / Contract Address ," at bounding box center [857, 350] width 250 height 58
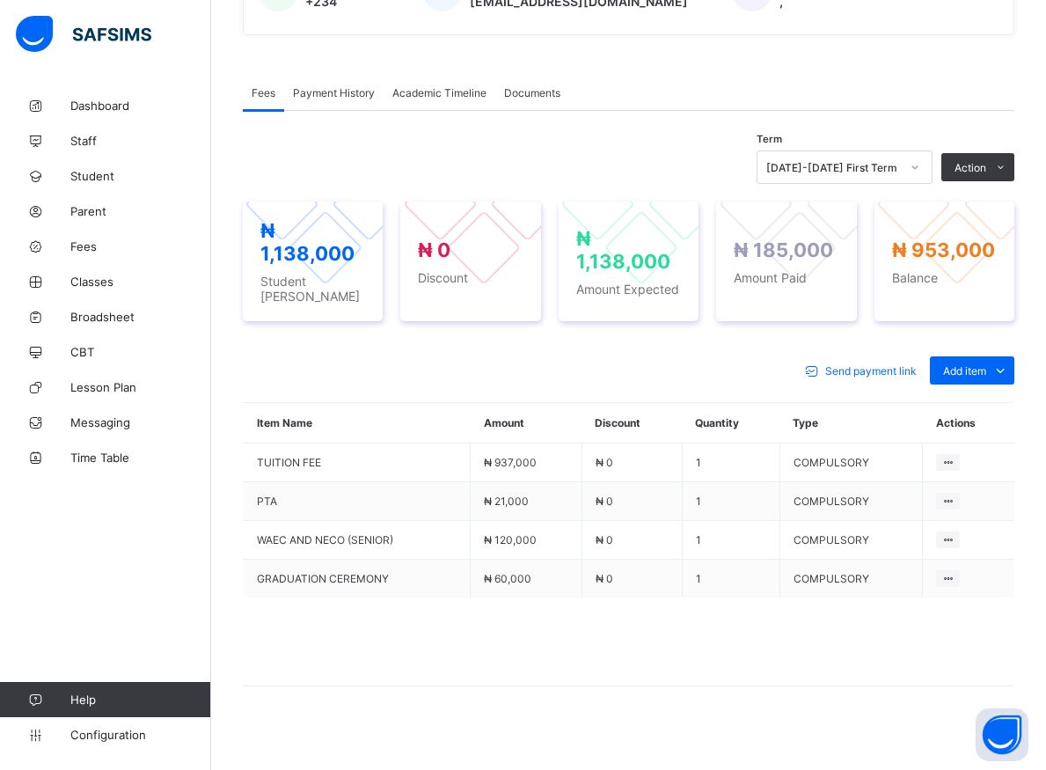
scroll to position [303, 0]
